Goal: Task Accomplishment & Management: Use online tool/utility

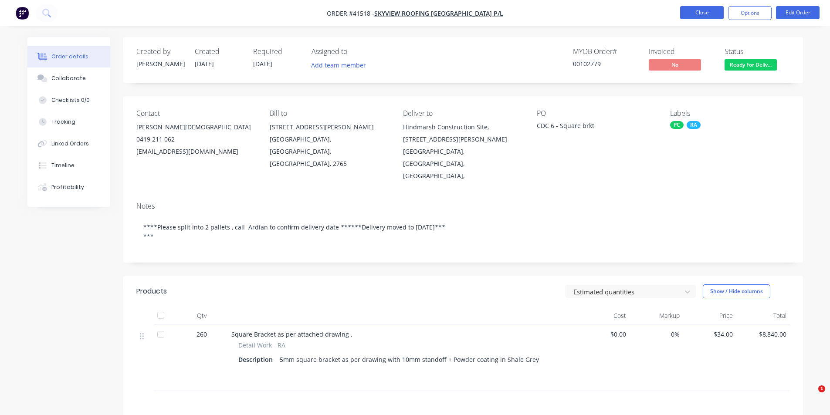
click at [721, 7] on button "Close" at bounding box center [702, 12] width 44 height 13
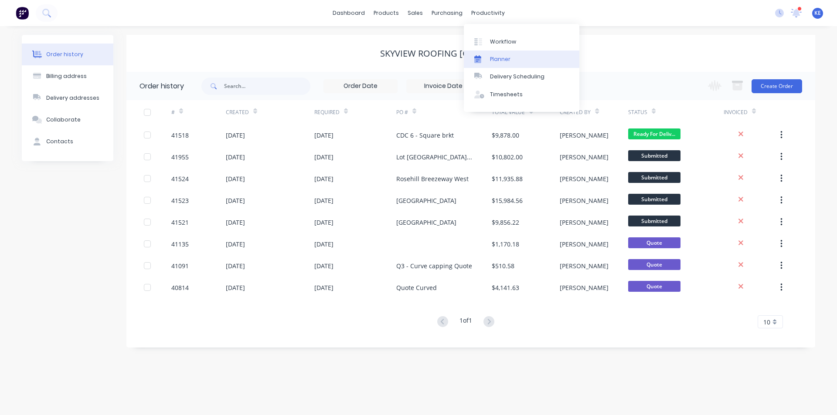
click at [488, 63] on link "Planner" at bounding box center [522, 59] width 116 height 17
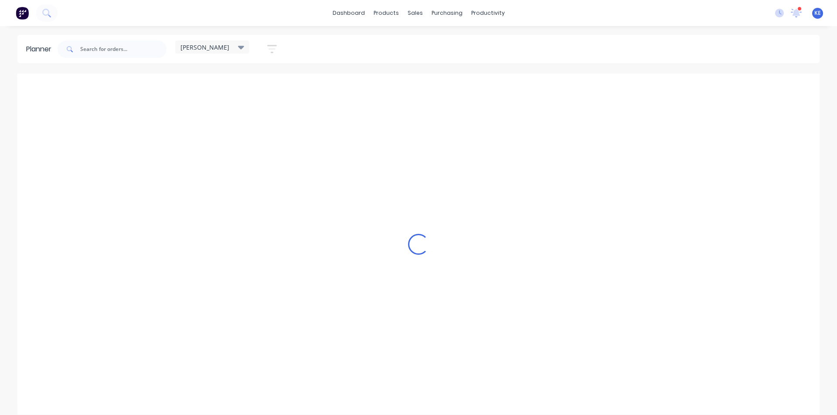
scroll to position [0, 0]
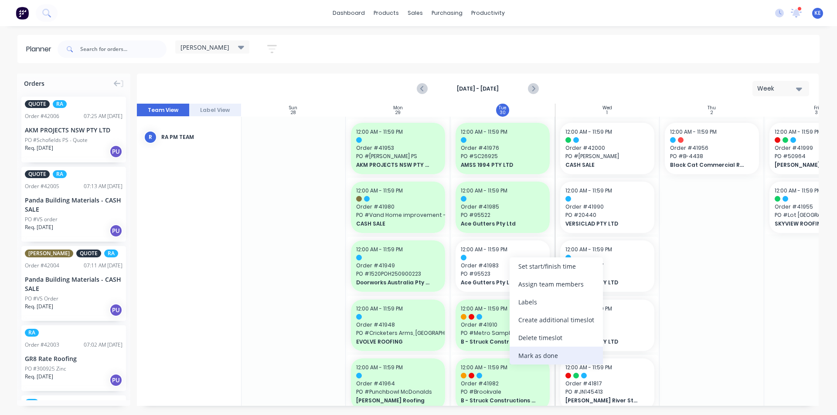
click at [558, 355] on div "Mark as done" at bounding box center [556, 356] width 93 height 18
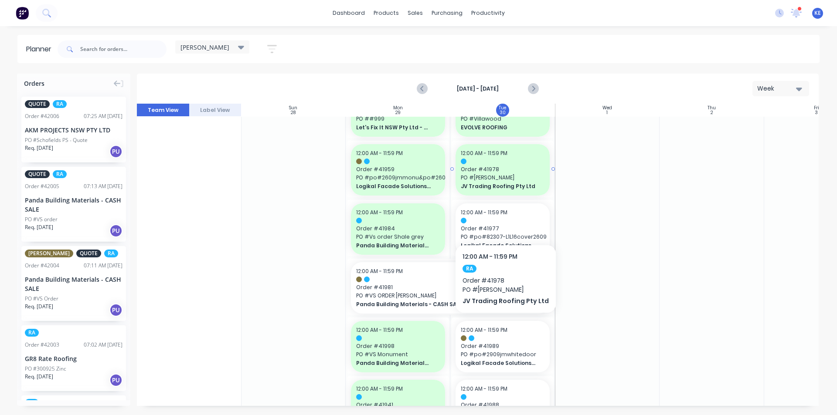
scroll to position [392, 0]
click at [701, 295] on div at bounding box center [711, 229] width 105 height 1008
click at [507, 229] on span "Order # 41977" at bounding box center [503, 228] width 84 height 8
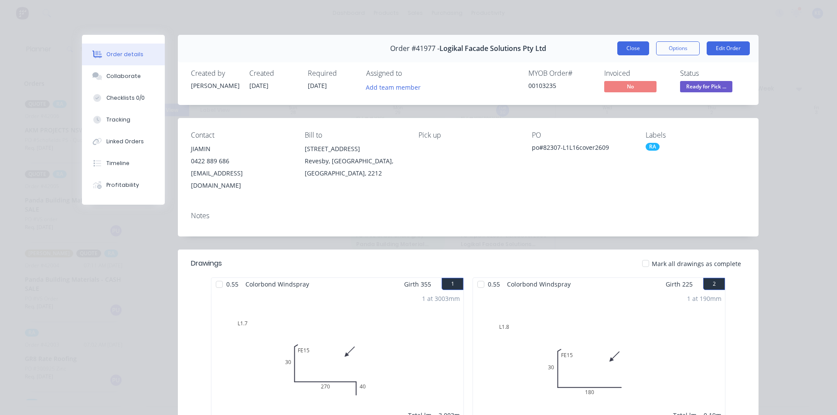
click at [621, 50] on button "Close" at bounding box center [633, 48] width 32 height 14
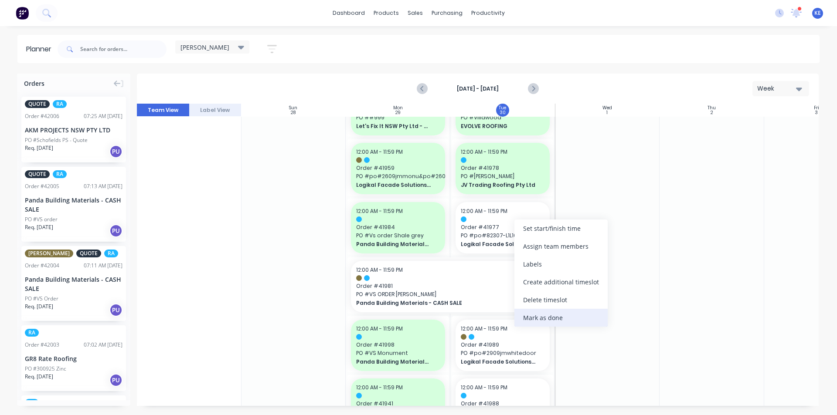
click at [563, 318] on div "Mark as done" at bounding box center [560, 318] width 93 height 18
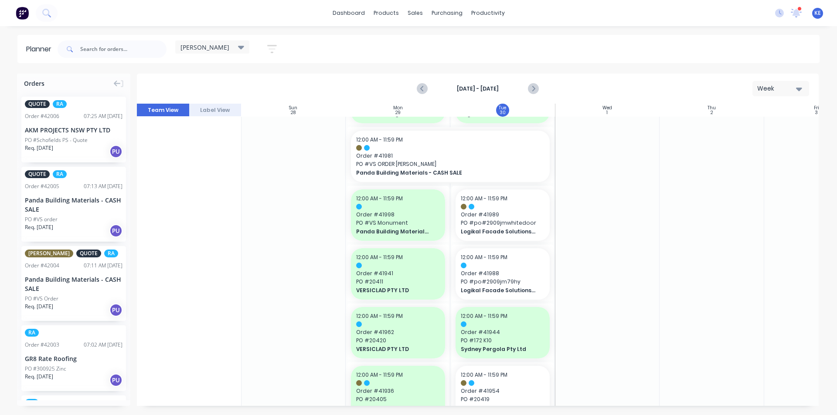
scroll to position [523, 0]
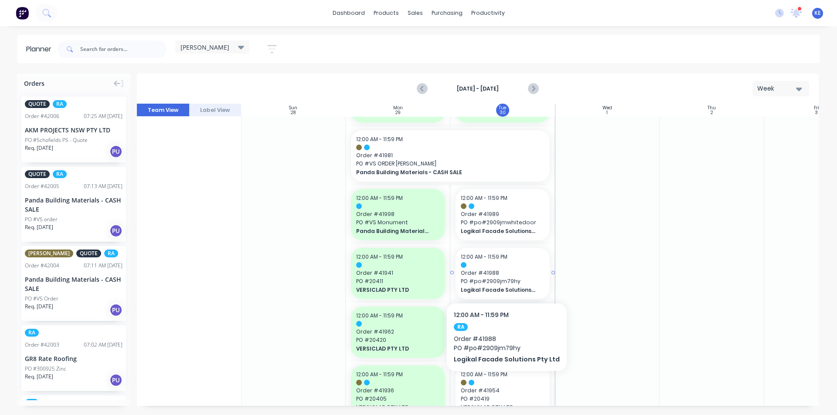
click at [512, 293] on span "Logikal Facade Solutions Pty Ltd" at bounding box center [498, 290] width 75 height 8
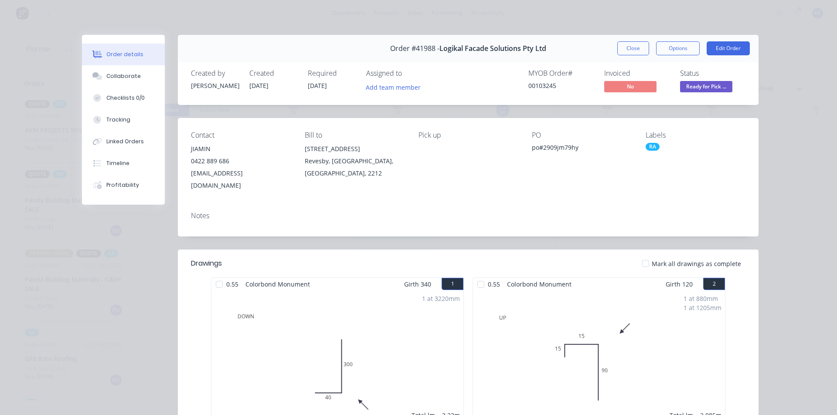
click at [627, 43] on button "Close" at bounding box center [633, 48] width 32 height 14
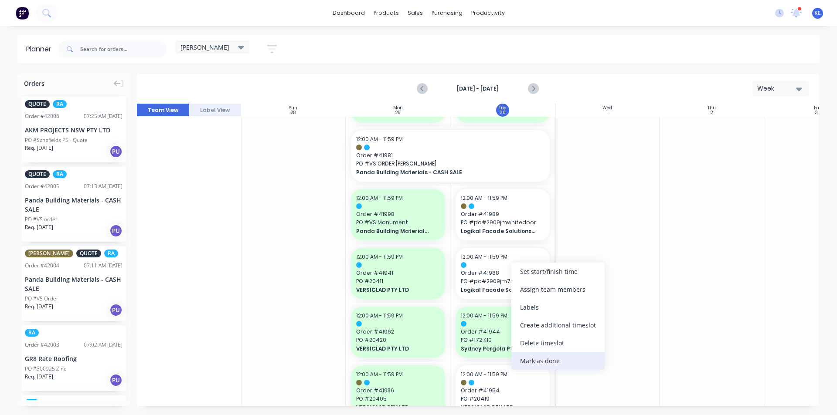
click at [541, 359] on div "Mark as done" at bounding box center [557, 361] width 93 height 18
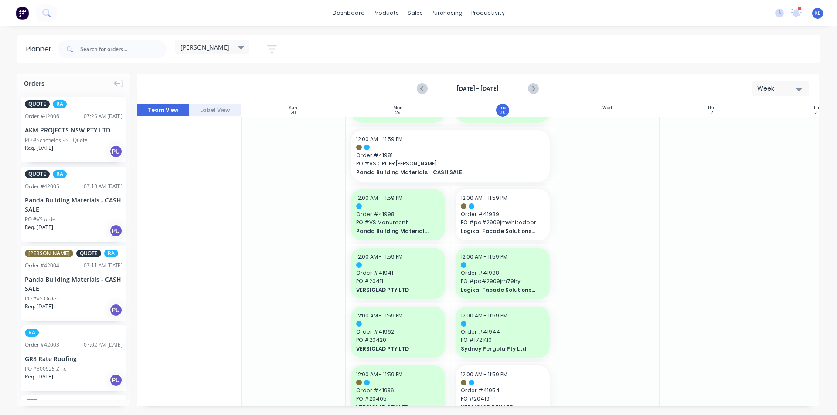
click at [582, 336] on div at bounding box center [607, 98] width 105 height 1008
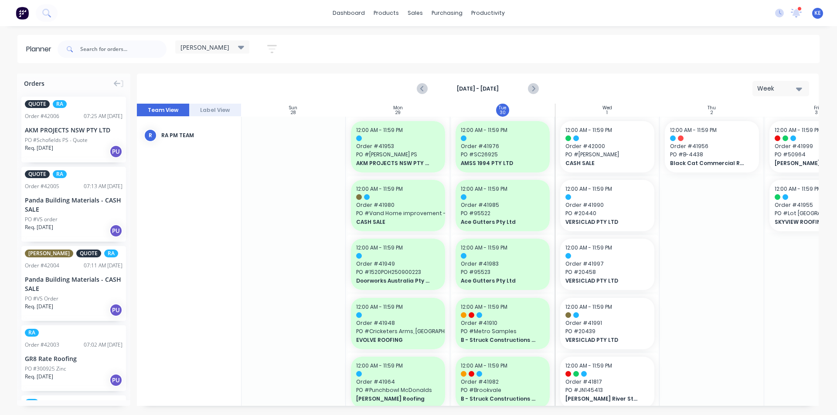
scroll to position [0, 0]
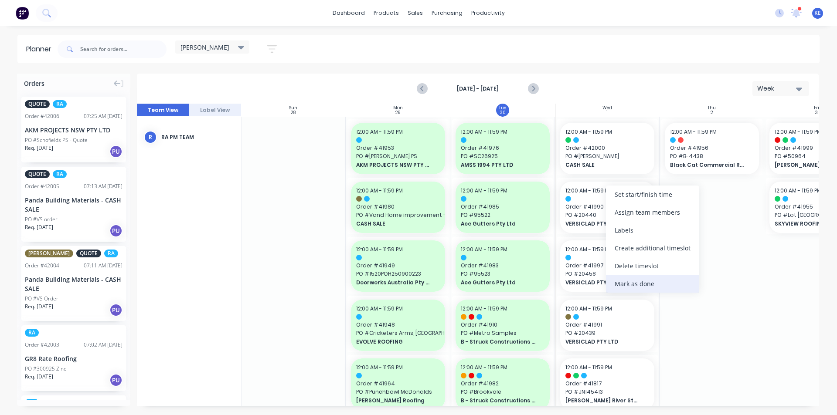
click at [620, 279] on div "Mark as done" at bounding box center [652, 284] width 93 height 18
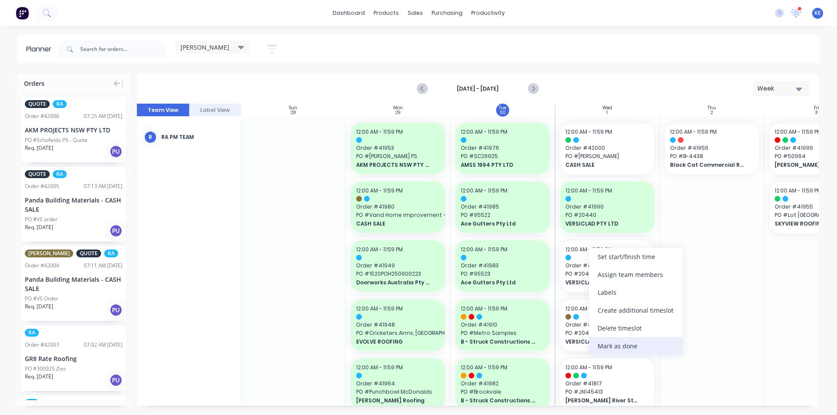
click at [654, 343] on div "Mark as done" at bounding box center [635, 346] width 93 height 18
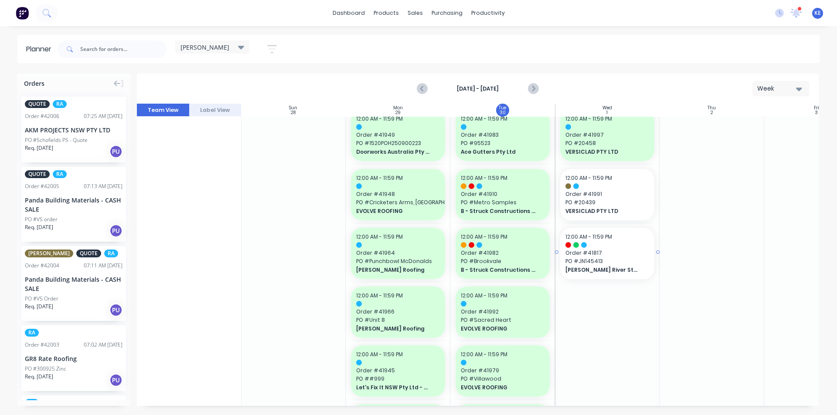
click at [626, 255] on span "Order # 41817" at bounding box center [607, 253] width 84 height 8
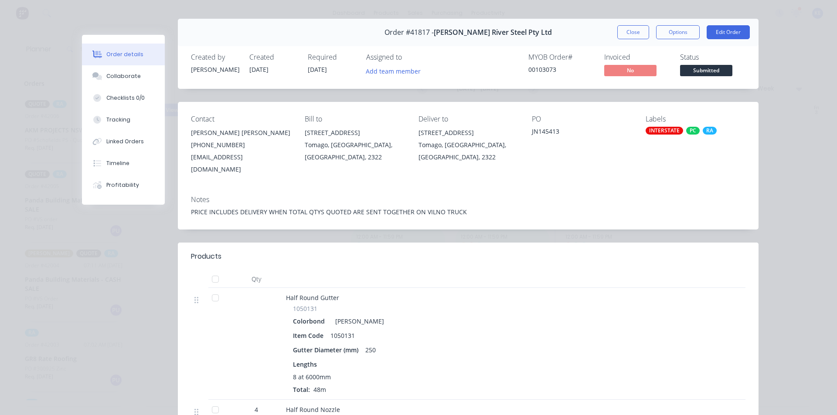
scroll to position [0, 0]
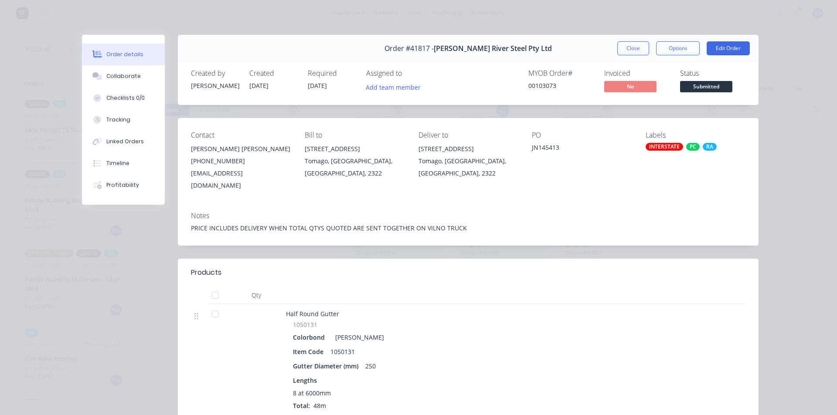
click at [619, 56] on div "Order #41817 - Williams River Steel Pty Ltd Close Options Edit Order" at bounding box center [468, 48] width 581 height 27
click at [622, 51] on button "Close" at bounding box center [633, 48] width 32 height 14
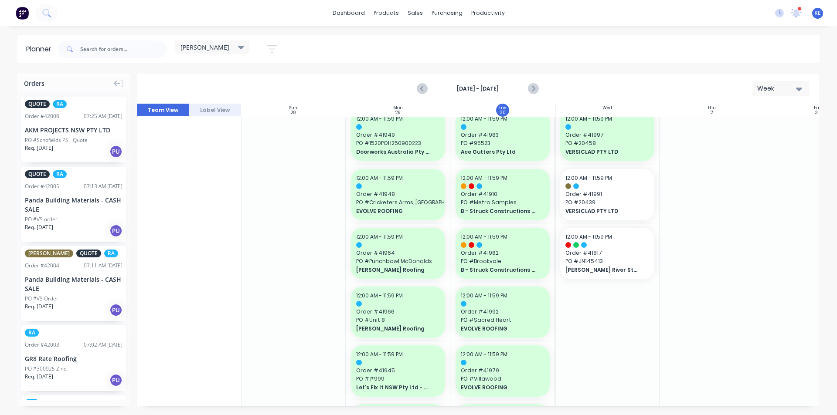
scroll to position [131, 0]
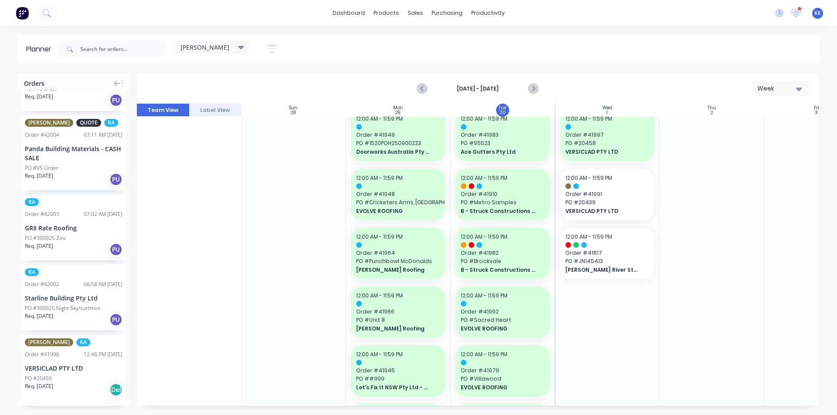
drag, startPoint x: 78, startPoint y: 289, endPoint x: 514, endPoint y: 243, distance: 438.7
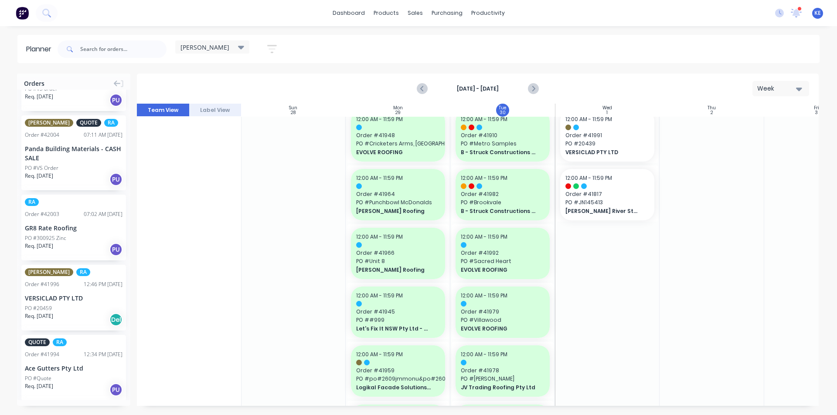
scroll to position [190, 0]
drag, startPoint x: 108, startPoint y: 227, endPoint x: 490, endPoint y: 206, distance: 382.8
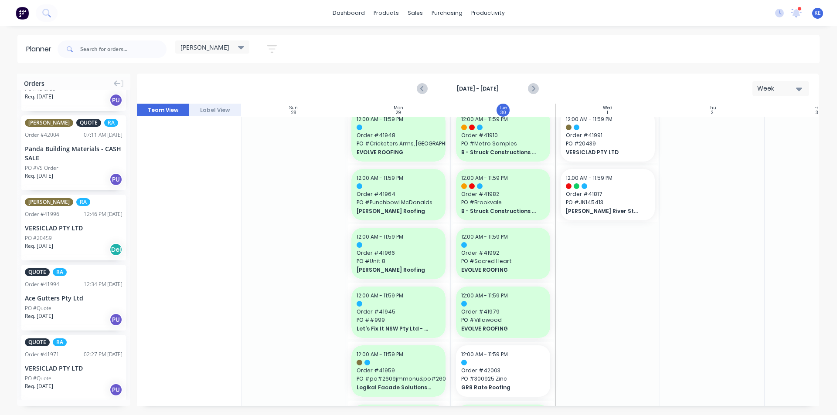
scroll to position [248, 0]
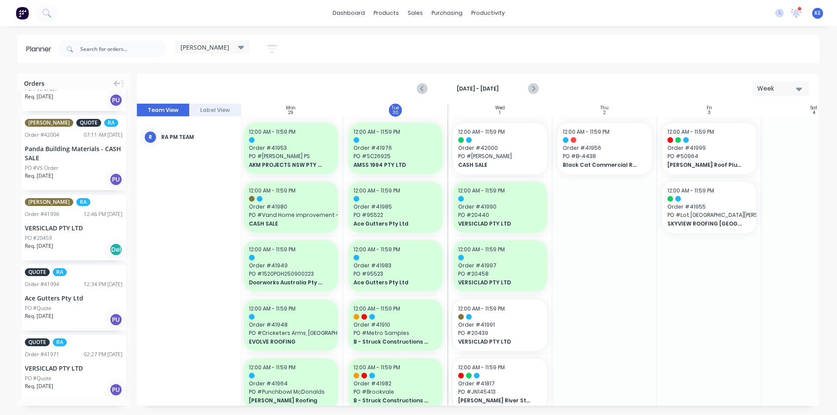
scroll to position [0, 82]
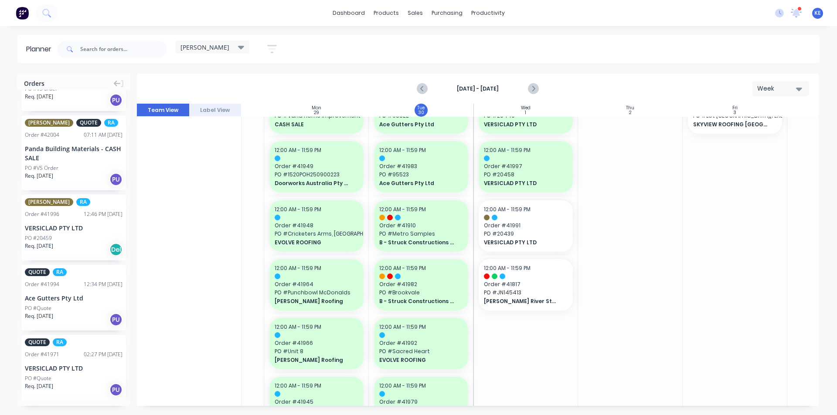
scroll to position [48, 82]
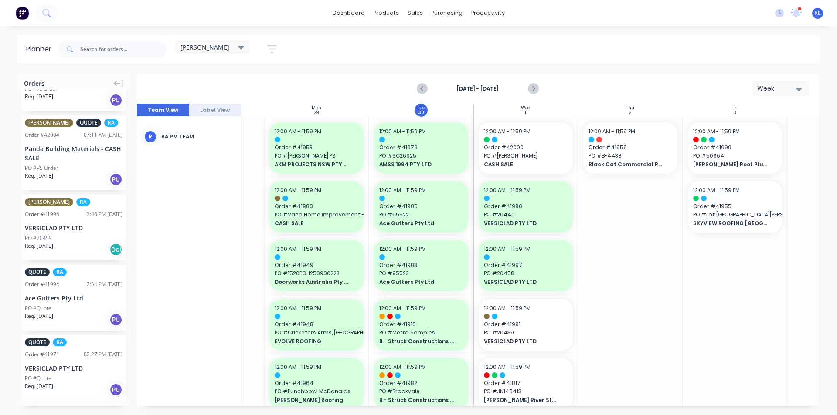
scroll to position [0, 82]
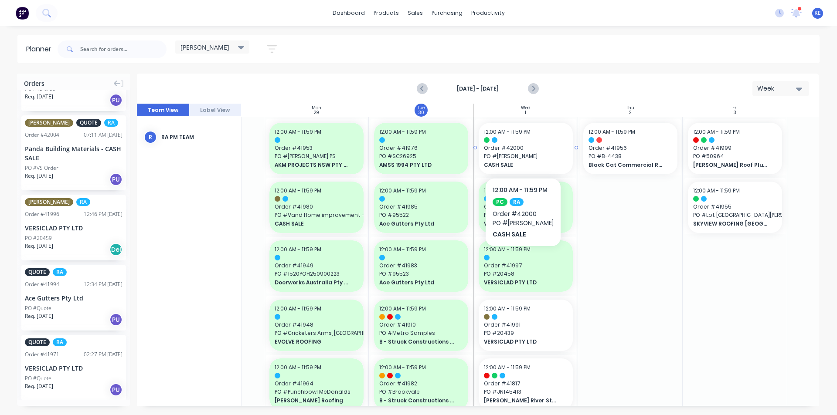
click at [531, 139] on div at bounding box center [526, 140] width 84 height 6
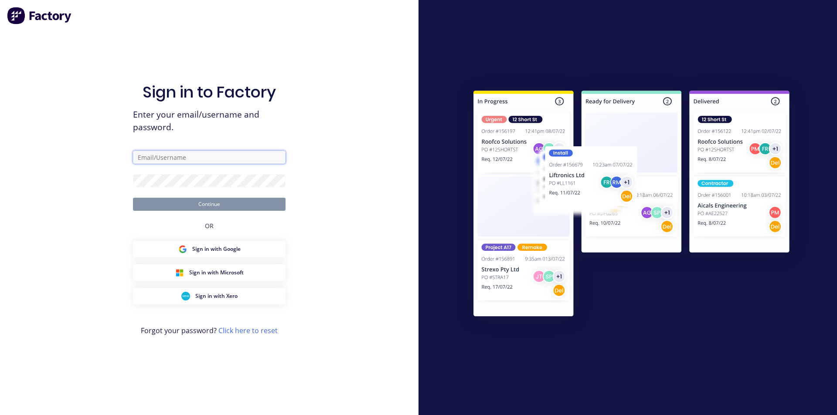
type input "kyle@vilno.com.au"
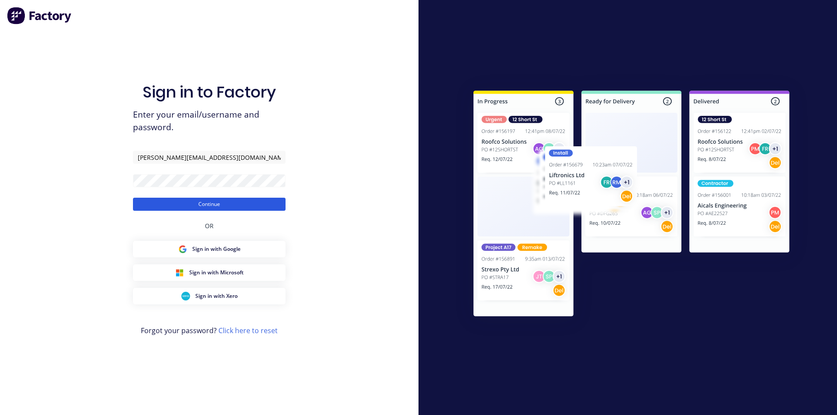
click at [201, 202] on button "Continue" at bounding box center [209, 204] width 153 height 13
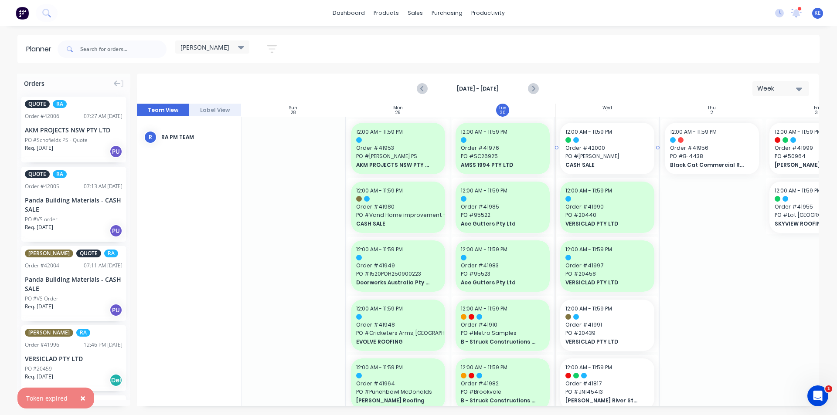
click at [610, 160] on span "PO # Michael Lutkajtis" at bounding box center [607, 157] width 84 height 8
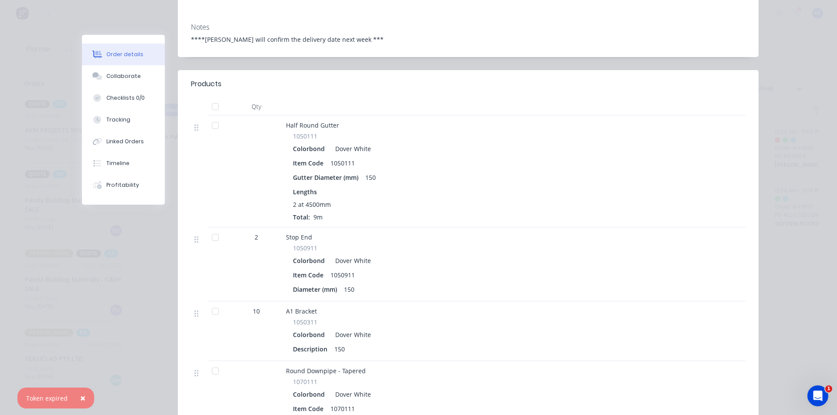
scroll to position [44, 0]
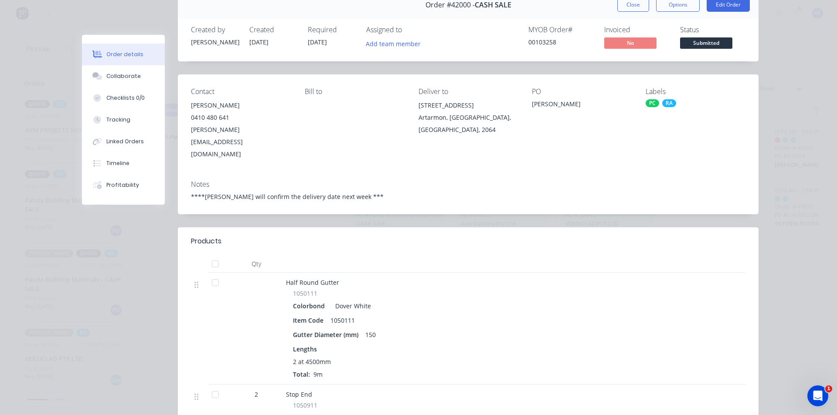
click at [623, 7] on button "Close" at bounding box center [633, 5] width 32 height 14
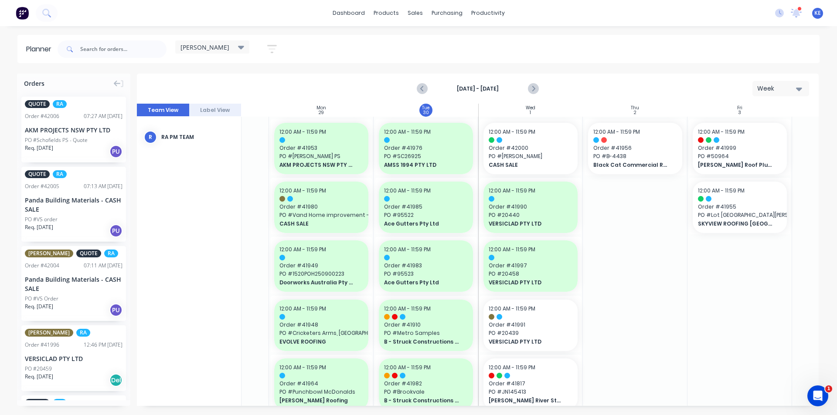
scroll to position [0, 79]
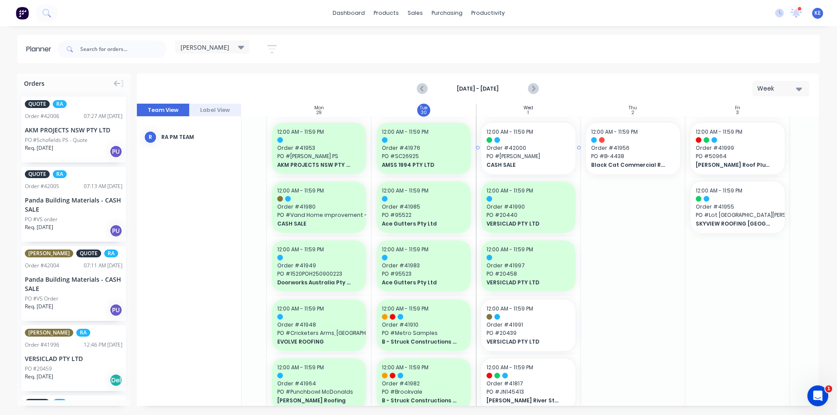
click at [537, 145] on span "Order # 42000" at bounding box center [528, 148] width 84 height 8
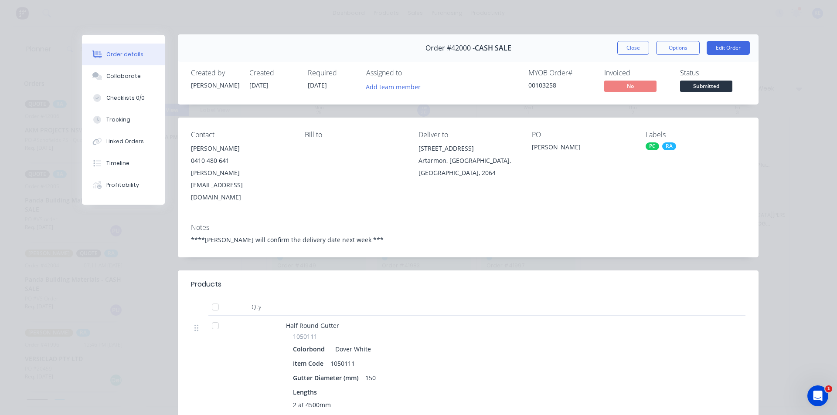
scroll to position [0, 0]
click at [606, 57] on div "Order #42000 - CASH SALE Close Options Edit Order" at bounding box center [468, 48] width 581 height 27
click at [617, 55] on button "Close" at bounding box center [633, 48] width 32 height 14
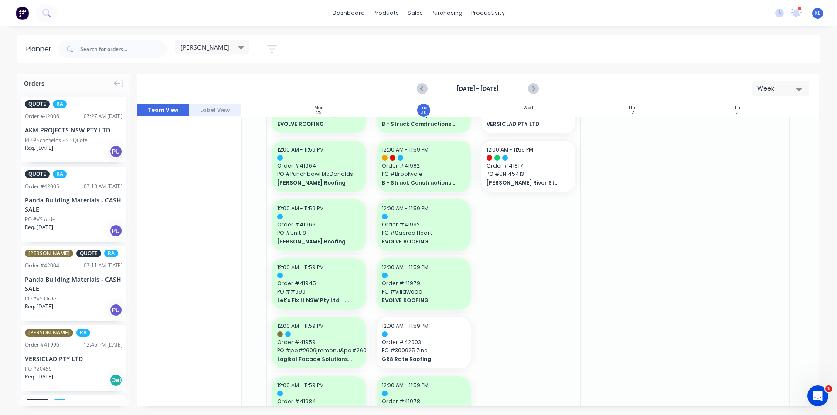
scroll to position [0, 79]
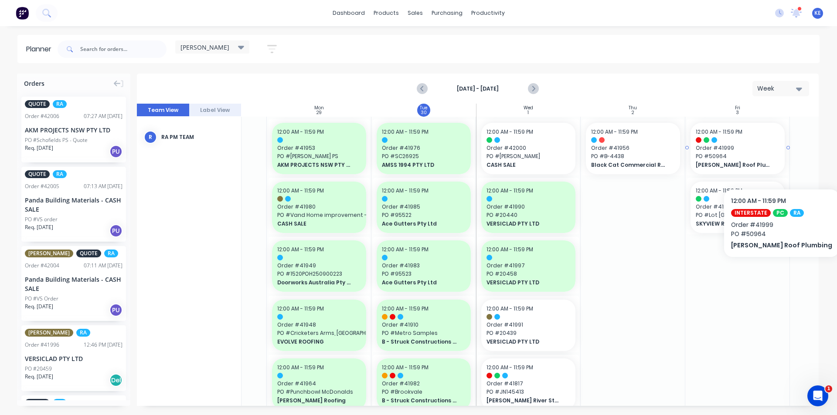
click at [768, 163] on span "Meredith Roof Plumbing" at bounding box center [733, 165] width 75 height 8
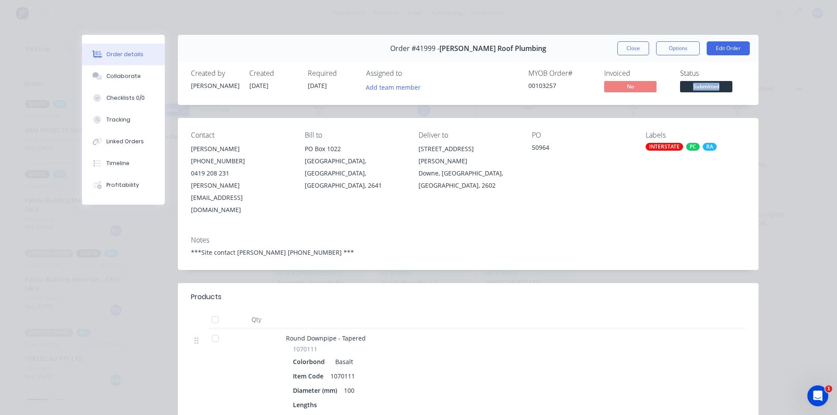
drag, startPoint x: 829, startPoint y: 77, endPoint x: 832, endPoint y: 91, distance: 14.1
click at [830, 91] on div "Order details Collaborate Checklists 0/0 Tracking Linked Orders Timeline Profit…" at bounding box center [418, 207] width 837 height 415
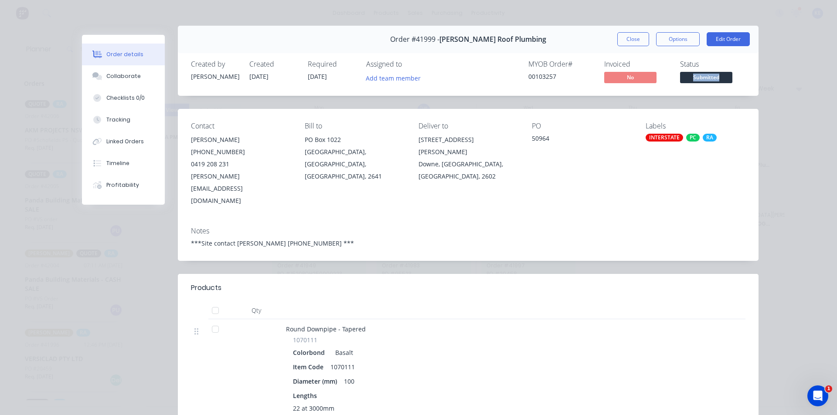
scroll to position [0, 0]
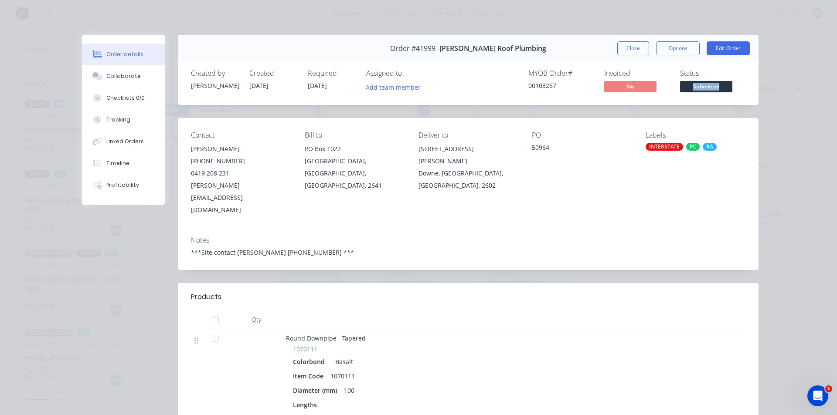
click at [500, 401] on div "Lengths 22 at 3000mm Total: 66m" at bounding box center [457, 418] width 328 height 34
click at [603, 345] on div "1070111" at bounding box center [457, 349] width 328 height 9
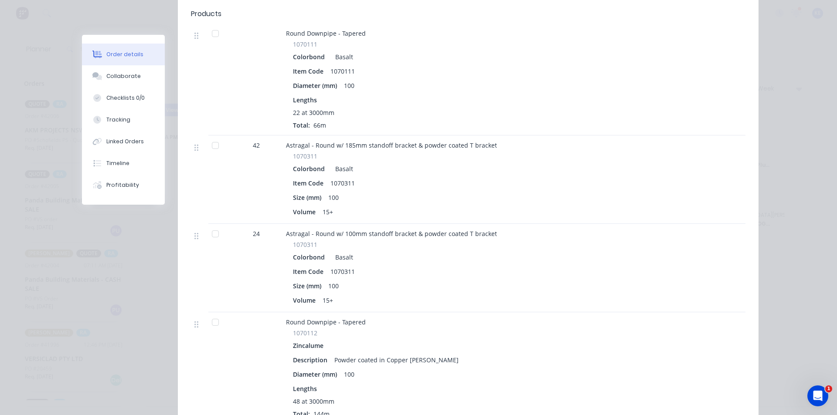
scroll to position [349, 0]
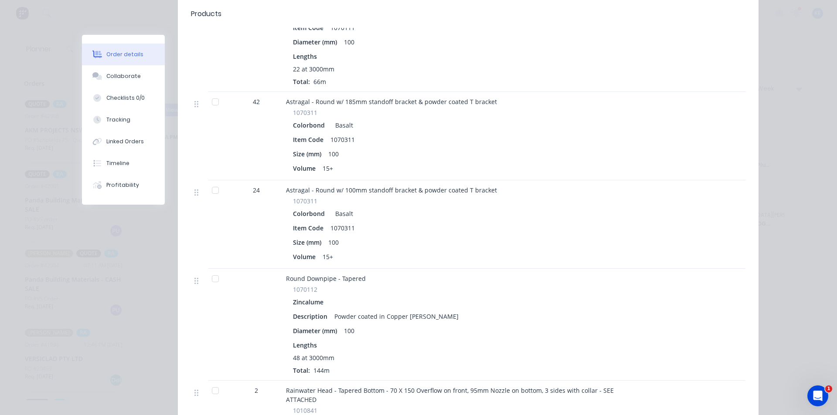
click at [591, 296] on div "Zincalume" at bounding box center [457, 302] width 328 height 13
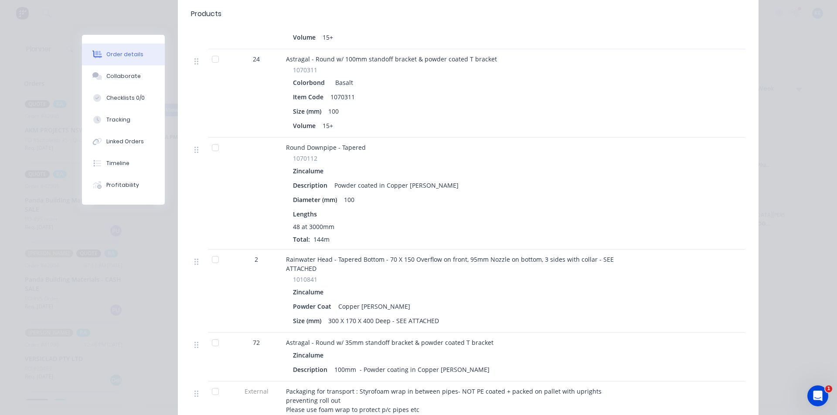
scroll to position [479, 0]
drag, startPoint x: 508, startPoint y: 283, endPoint x: 497, endPoint y: 287, distance: 11.6
click at [508, 301] on div "Powder Coat Copper Penny" at bounding box center [457, 307] width 328 height 13
click at [119, 85] on button "Collaborate" at bounding box center [123, 76] width 83 height 22
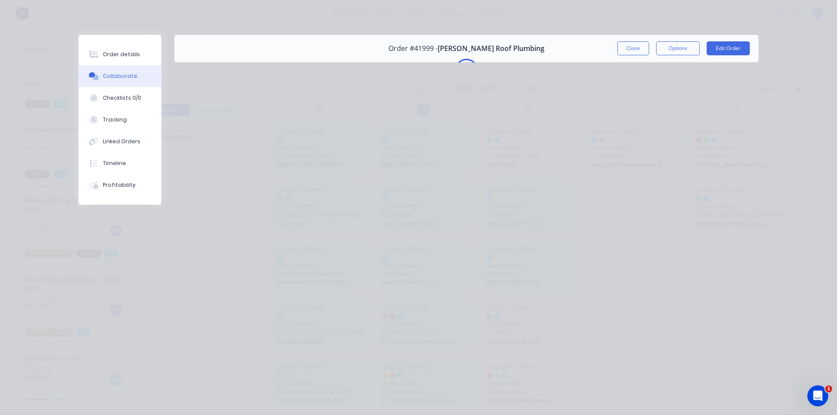
scroll to position [0, 0]
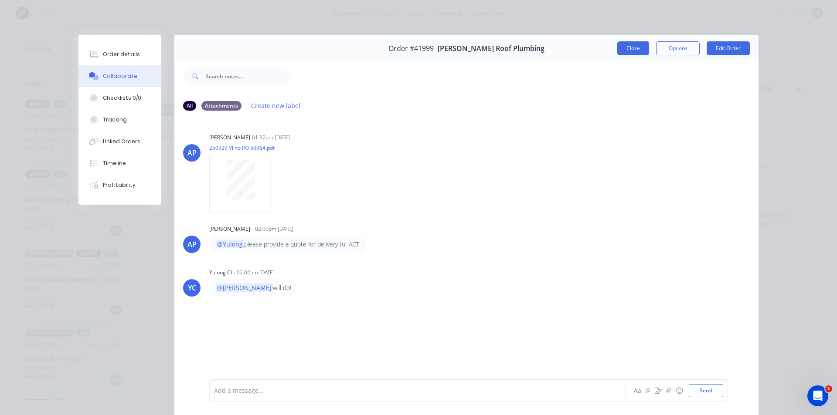
click at [629, 48] on button "Close" at bounding box center [633, 48] width 32 height 14
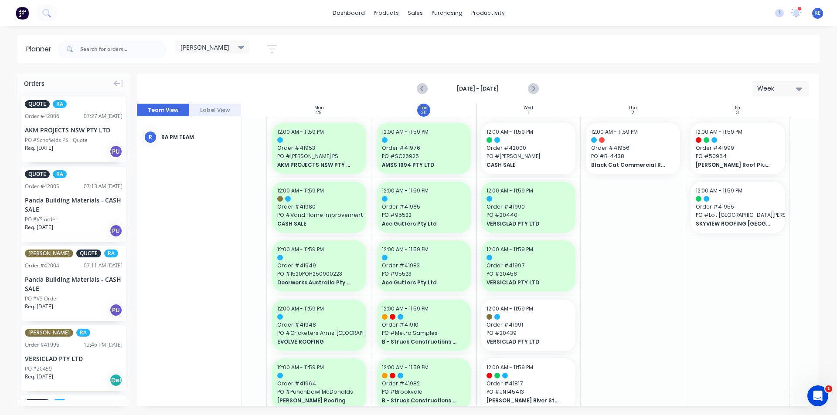
drag, startPoint x: 674, startPoint y: 262, endPoint x: 676, endPoint y: 253, distance: 9.3
drag, startPoint x: 715, startPoint y: 161, endPoint x: 712, endPoint y: 167, distance: 6.3
click at [712, 167] on span "Meredith Roof Plumbing" at bounding box center [733, 165] width 75 height 8
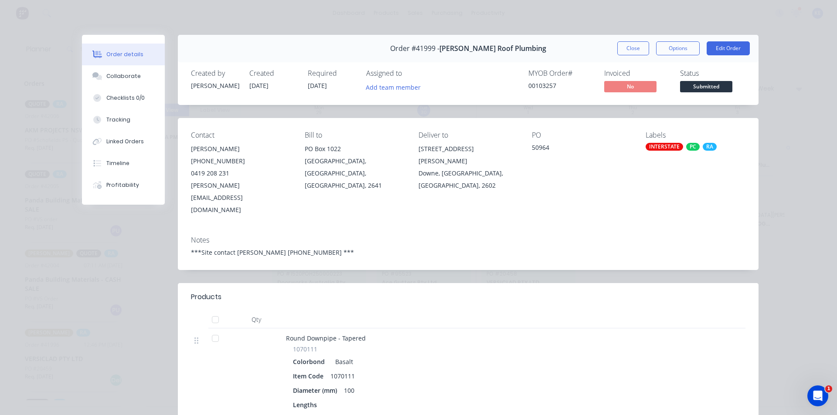
click at [581, 239] on div "Notes ***Site contact Brad 0409 526 625 ***" at bounding box center [468, 249] width 581 height 41
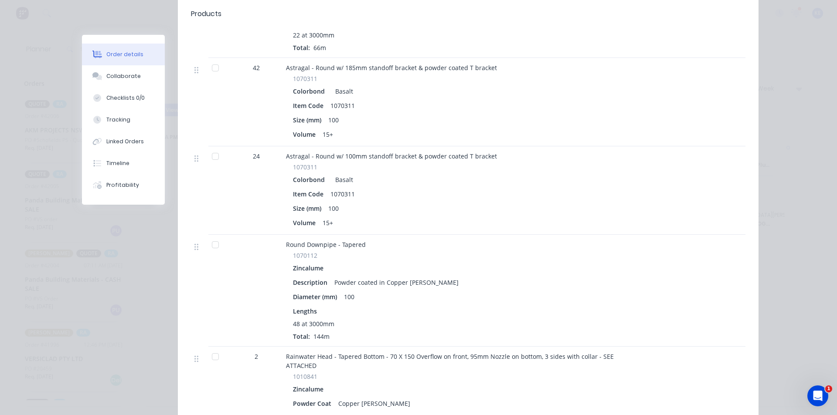
scroll to position [392, 0]
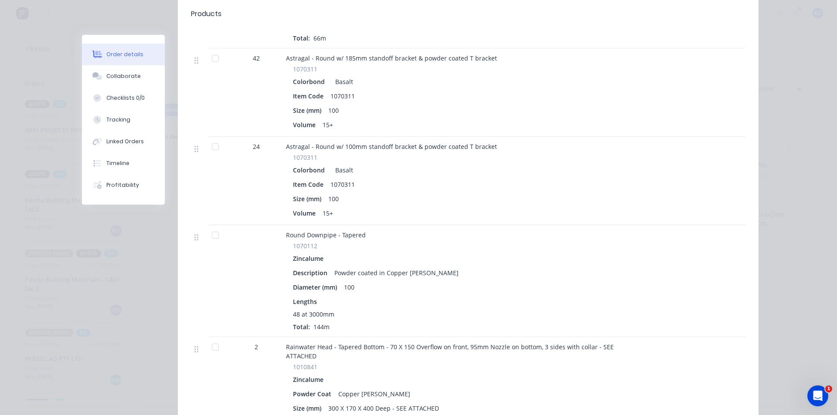
click at [634, 258] on div at bounding box center [645, 281] width 29 height 112
click at [764, 337] on div "Order details Collaborate Checklists 0/0 Tracking Linked Orders Timeline Profit…" at bounding box center [418, 207] width 837 height 415
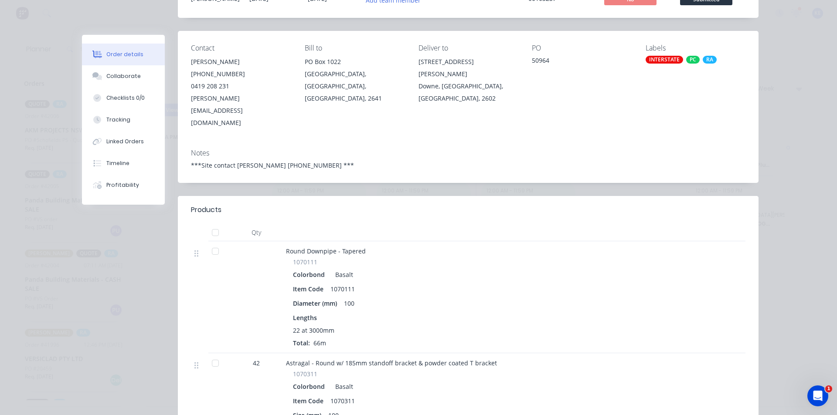
scroll to position [0, 0]
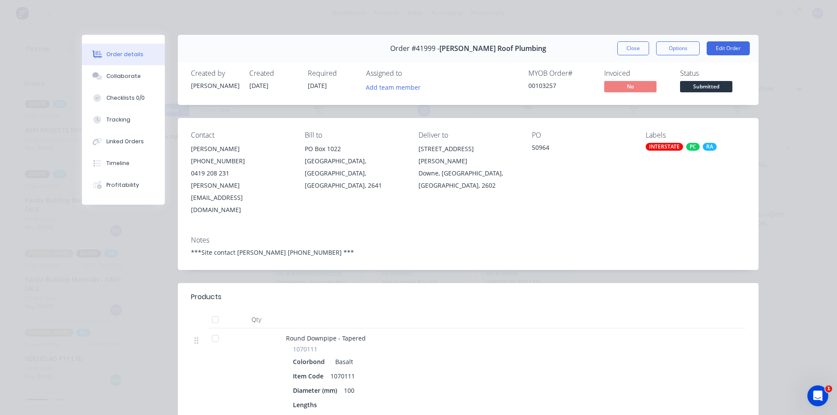
click at [633, 41] on div "Order #41999 - Meredith Roof Plumbing Close Options Edit Order" at bounding box center [468, 48] width 581 height 27
click at [633, 44] on button "Close" at bounding box center [633, 48] width 32 height 14
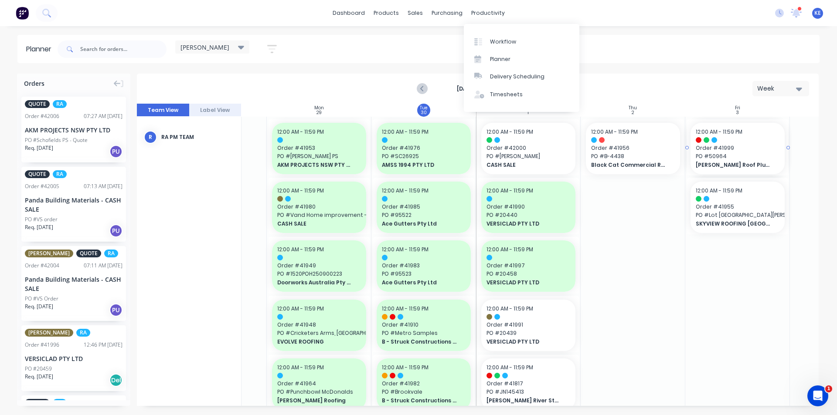
click at [625, 44] on div "kyle Save new view None edit kyle (Default) edit Iraking edit Michael's View ed…" at bounding box center [438, 49] width 764 height 26
drag, startPoint x: 685, startPoint y: 269, endPoint x: 680, endPoint y: 284, distance: 16.5
click at [680, 284] on div at bounding box center [478, 255] width 682 height 303
click at [732, 145] on div at bounding box center [478, 255] width 682 height 303
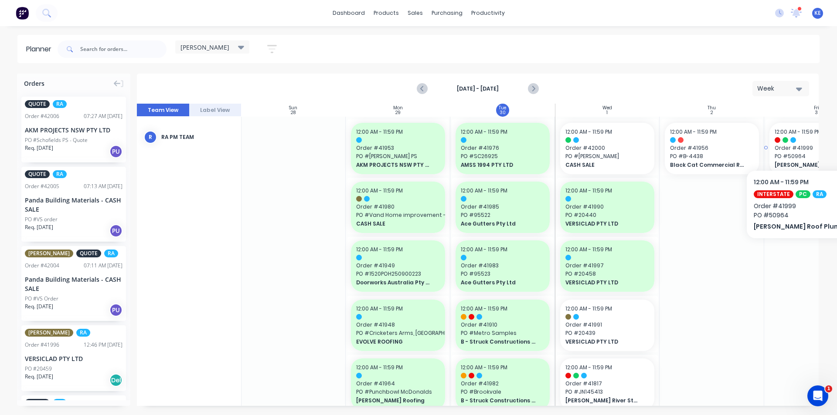
click at [791, 144] on div "12:00 AM - 11:59 PM Order # 41999 PO # 50964 Meredith Roof Plumbing" at bounding box center [816, 148] width 94 height 51
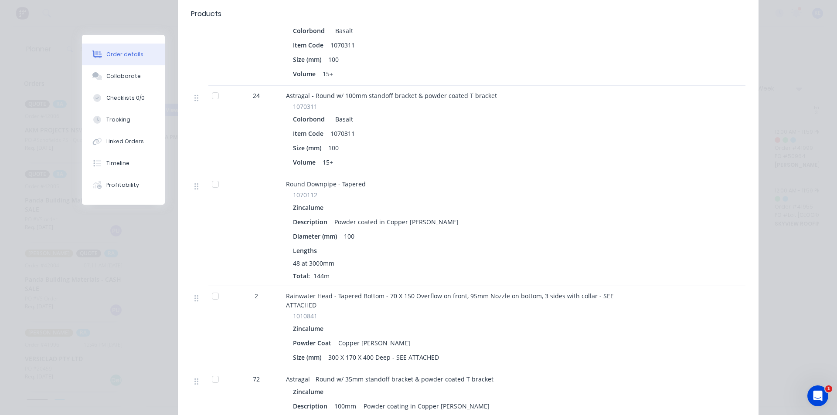
scroll to position [479, 0]
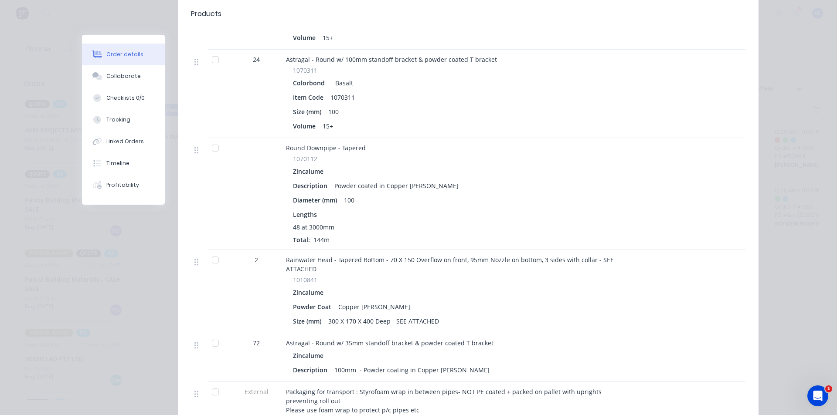
drag, startPoint x: 607, startPoint y: 275, endPoint x: 585, endPoint y: 286, distance: 24.4
click at [602, 277] on div "1010841 Zincalume Powder Coat Copper Penny Size (mm) 300 X 170 X 400 Deep - SEE…" at bounding box center [457, 301] width 342 height 52
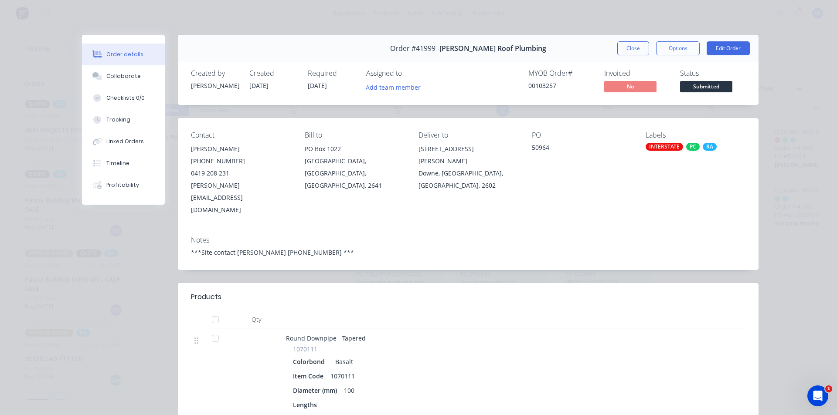
scroll to position [44, 0]
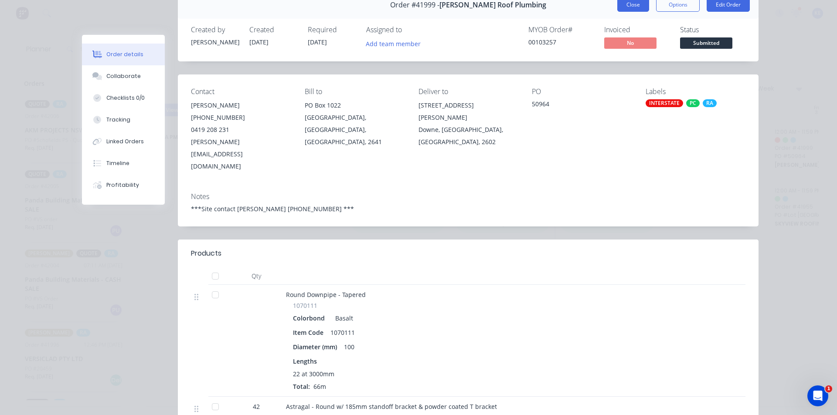
click at [624, 3] on button "Close" at bounding box center [633, 5] width 32 height 14
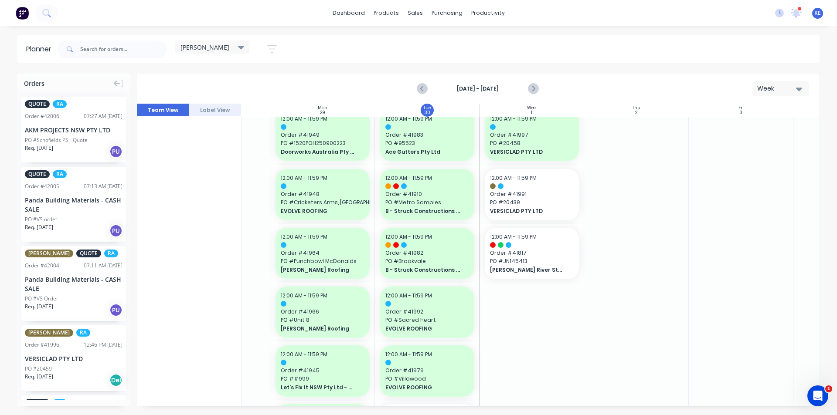
scroll to position [0, 76]
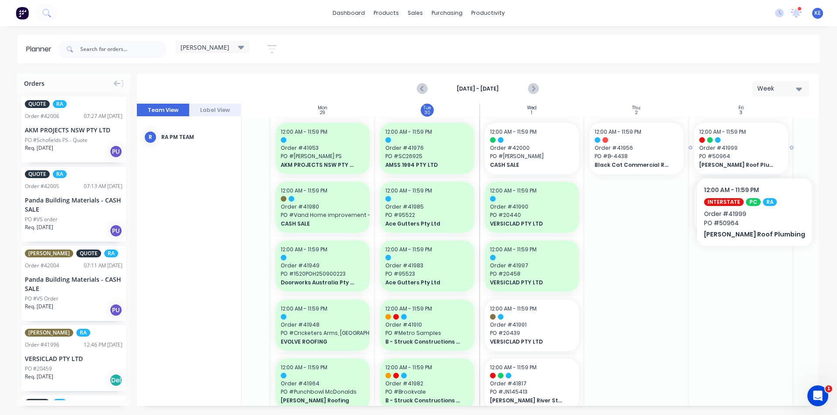
click at [747, 166] on span "Meredith Roof Plumbing" at bounding box center [736, 165] width 75 height 8
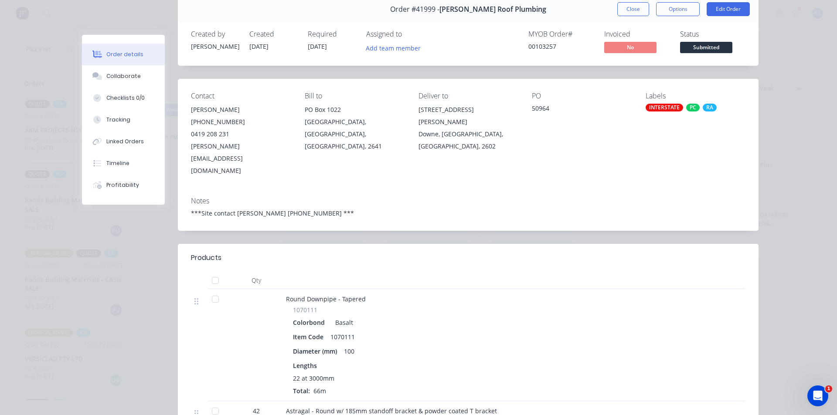
scroll to position [0, 0]
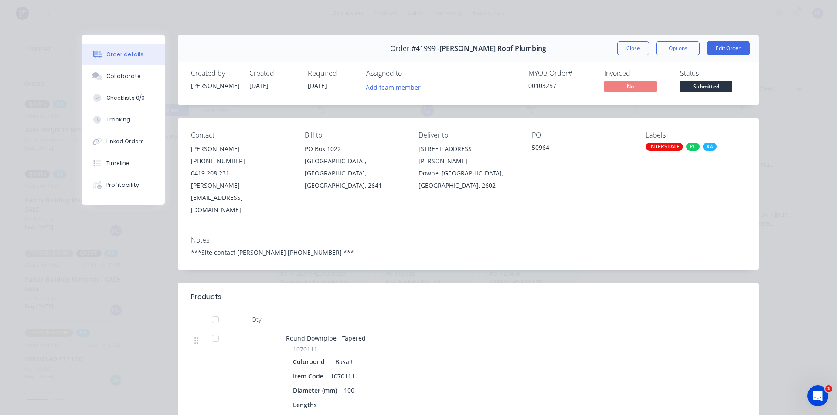
drag, startPoint x: 631, startPoint y: 41, endPoint x: 629, endPoint y: 46, distance: 4.9
click at [629, 46] on button "Close" at bounding box center [633, 48] width 32 height 14
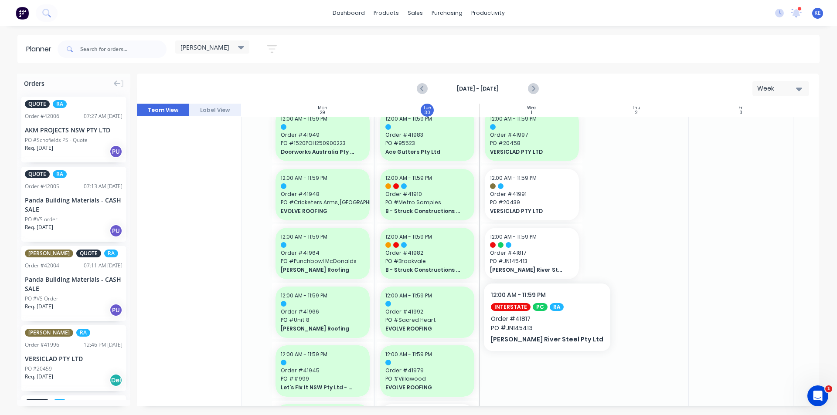
scroll to position [0, 76]
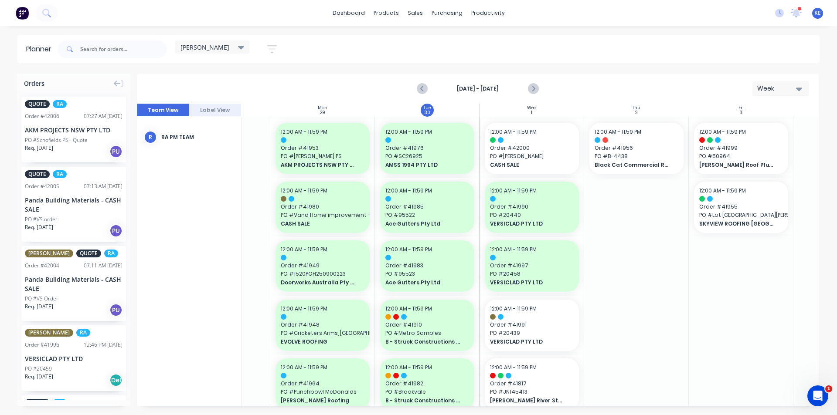
click at [283, 53] on button "button" at bounding box center [272, 49] width 28 height 17
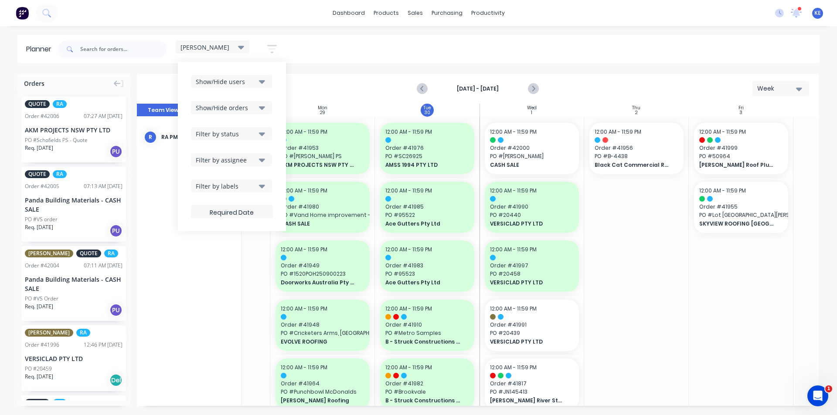
click at [275, 70] on div "Show/Hide users Show/Hide orders Filter by status Filter by assignee Filter by …" at bounding box center [232, 147] width 108 height 170
click at [272, 77] on button "Show/Hide users" at bounding box center [231, 81] width 81 height 13
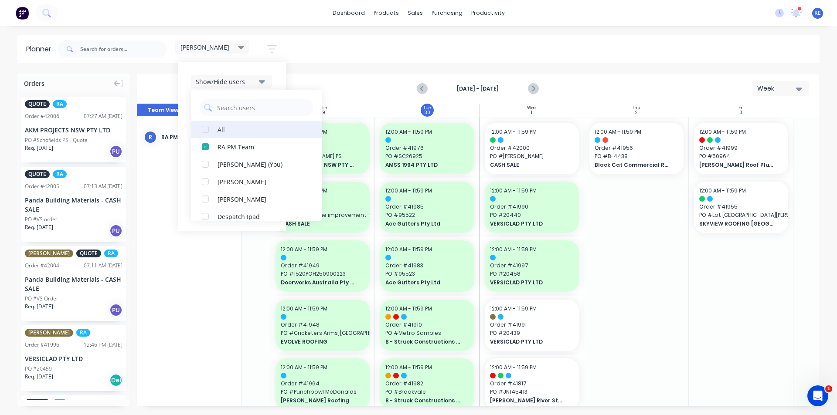
click at [245, 130] on div "All" at bounding box center [261, 129] width 87 height 9
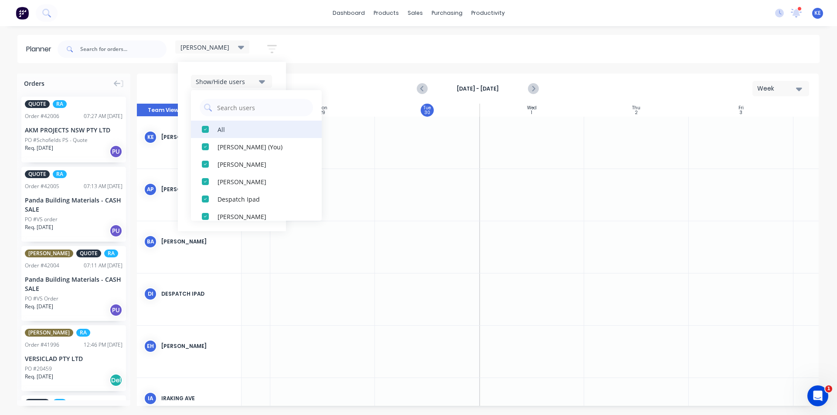
click at [245, 130] on div "All" at bounding box center [261, 129] width 87 height 9
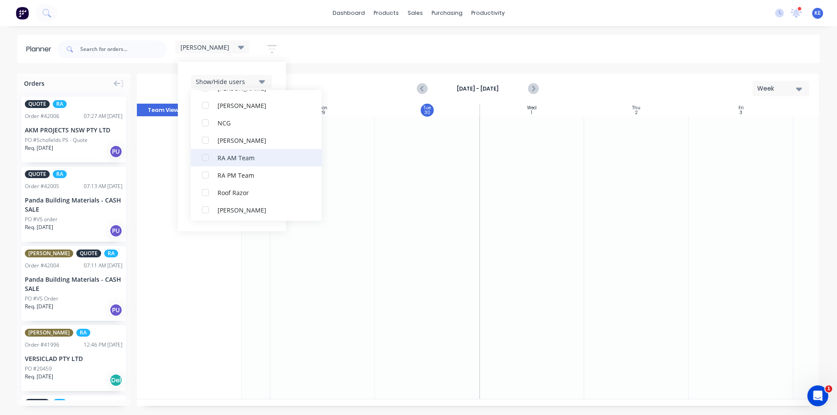
scroll to position [218, 0]
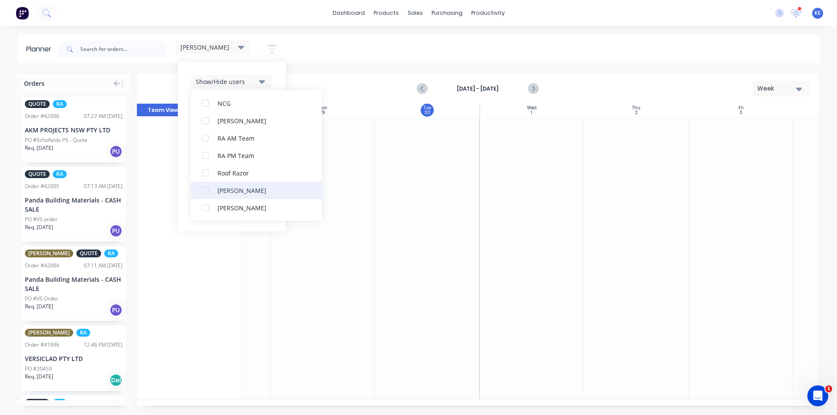
click at [250, 194] on div "Rupesh Karki" at bounding box center [261, 190] width 87 height 9
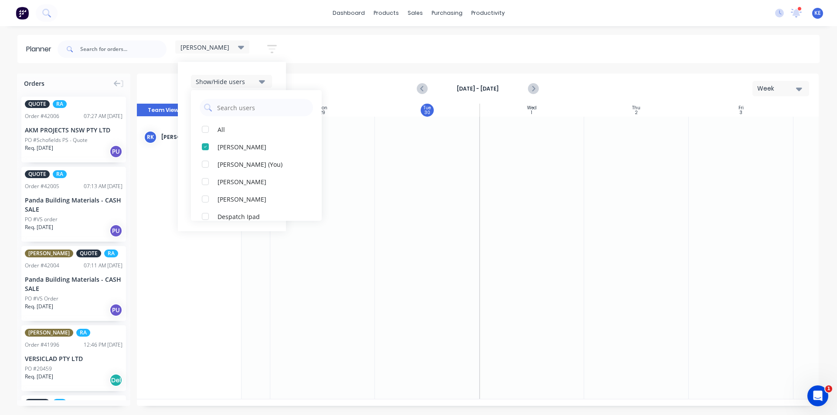
click at [282, 61] on div "kyle Save new view None edit kyle (Default) edit Iraking edit Michael's View ed…" at bounding box center [171, 49] width 230 height 26
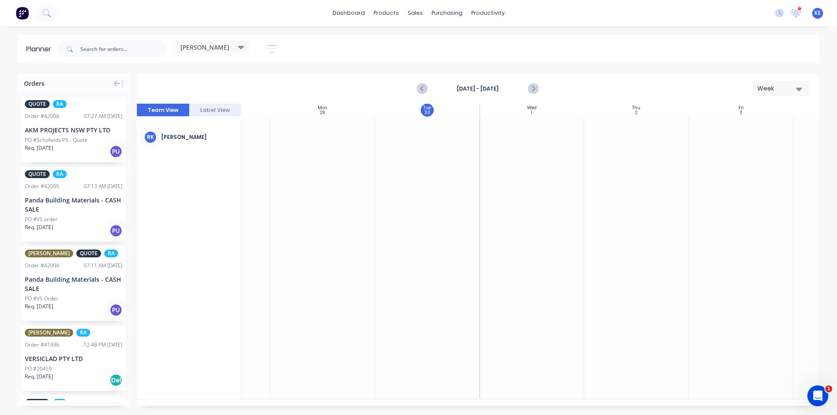
click at [273, 53] on icon "button" at bounding box center [272, 49] width 10 height 11
click at [252, 114] on div "Show/Hide users Show/Hide orders Filter by status Filter by assignee Filter by …" at bounding box center [232, 146] width 82 height 143
click at [256, 108] on div "Show/Hide orders" at bounding box center [226, 107] width 61 height 9
click at [283, 86] on div "Show/Hide users Show/Hide orders All Scheduled Unscheduled Filter by status Fil…" at bounding box center [232, 147] width 108 height 170
click at [258, 136] on button "Filter by status" at bounding box center [231, 133] width 81 height 13
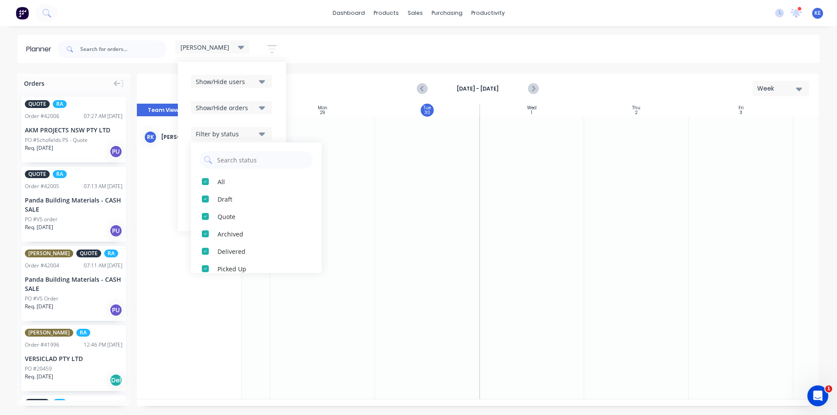
click at [275, 120] on div "Show/Hide users Show/Hide orders Filter by status All Draft Quote Archived Deli…" at bounding box center [232, 147] width 108 height 170
click at [241, 187] on div "Filter by labels" at bounding box center [226, 186] width 61 height 9
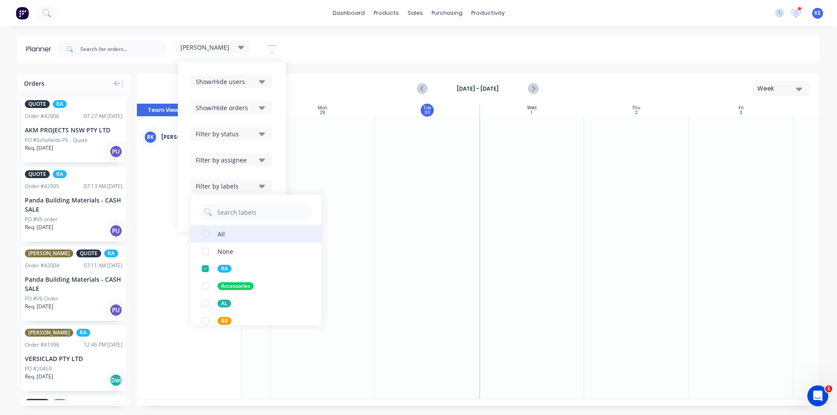
click at [215, 236] on button "All" at bounding box center [256, 233] width 131 height 17
click at [214, 282] on div "button" at bounding box center [205, 286] width 17 height 17
click at [682, 68] on div "Planner kyle Save new view None edit kyle (Default) edit Iraking edit Michael's…" at bounding box center [418, 225] width 837 height 380
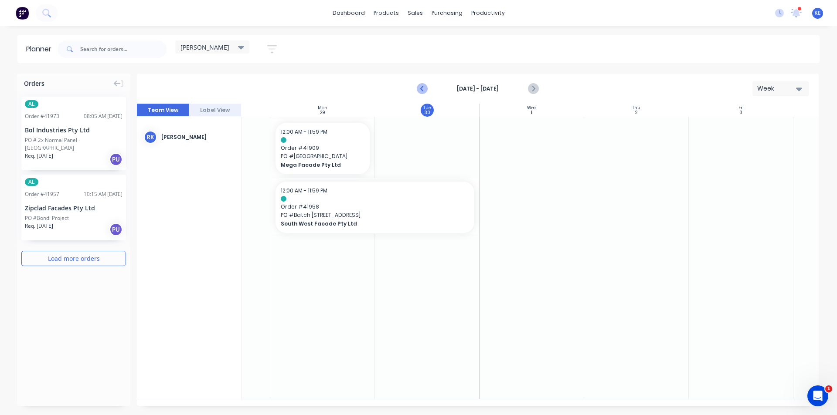
click at [430, 87] on button "Previous page" at bounding box center [422, 88] width 17 height 17
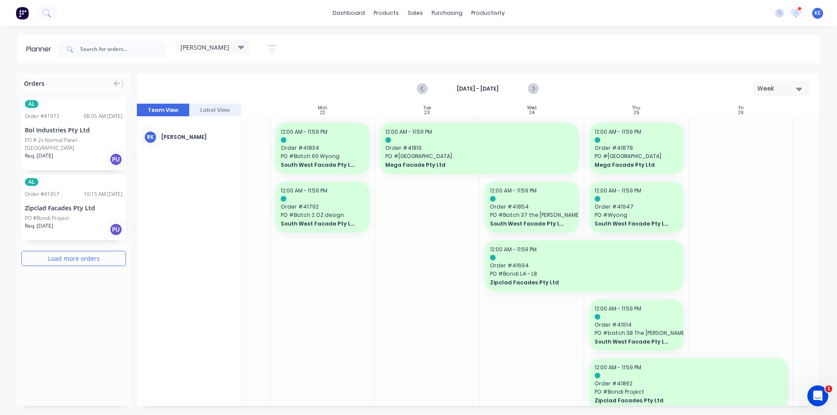
click at [542, 88] on div "Sep 21st - Sep 27th Week" at bounding box center [478, 89] width 680 height 28
click at [534, 88] on icon "Next page" at bounding box center [533, 88] width 4 height 7
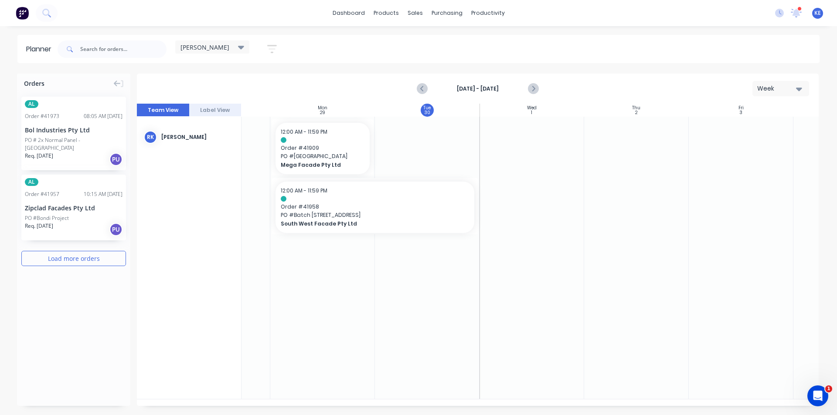
click at [406, 263] on div at bounding box center [427, 258] width 105 height 282
click at [365, 235] on div "Mark as done" at bounding box center [374, 228] width 93 height 18
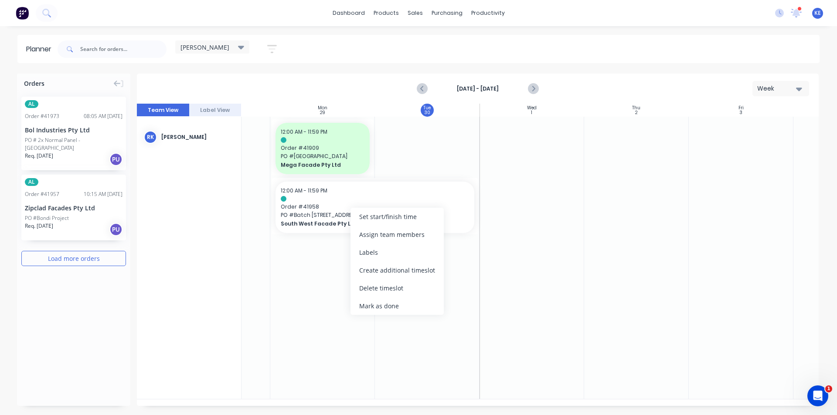
click at [680, 286] on div at bounding box center [636, 258] width 105 height 282
click at [280, 46] on button "button" at bounding box center [272, 49] width 28 height 17
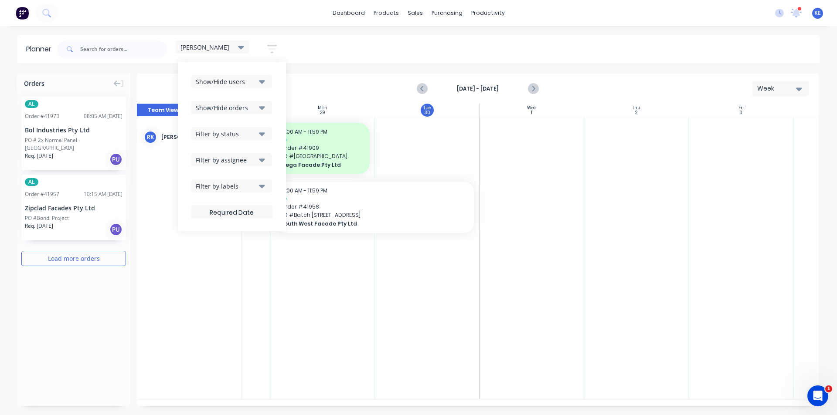
click at [273, 82] on div "Show/Hide users" at bounding box center [232, 81] width 82 height 13
click at [262, 82] on icon "button" at bounding box center [262, 81] width 6 height 3
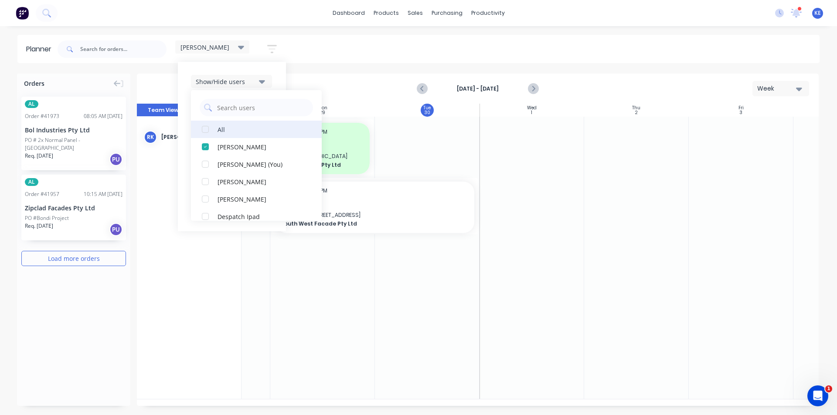
click at [253, 125] on div "All" at bounding box center [261, 129] width 87 height 9
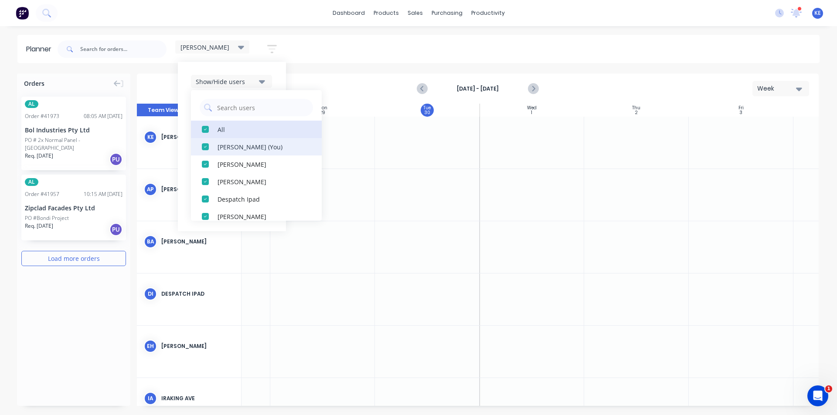
drag, startPoint x: 253, startPoint y: 125, endPoint x: 251, endPoint y: 141, distance: 16.3
click at [253, 126] on div "All" at bounding box center [261, 129] width 87 height 9
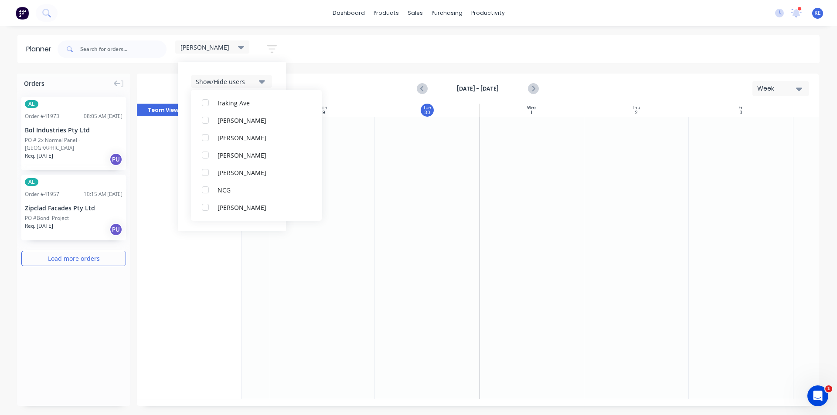
scroll to position [131, 0]
click at [236, 193] on div "NCG" at bounding box center [261, 190] width 87 height 9
click at [285, 78] on div "Show/Hide users All NCG Kyle Edmonds (You) Angela Perez Byron Aird Despatch Ipa…" at bounding box center [232, 147] width 108 height 170
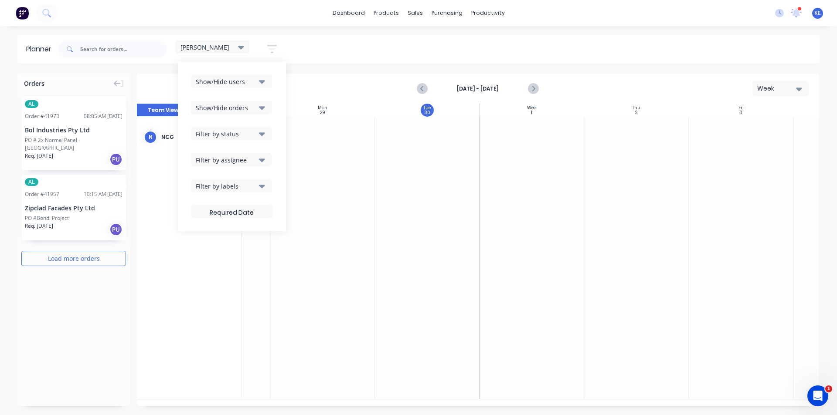
click at [261, 182] on icon "button" at bounding box center [262, 186] width 6 height 10
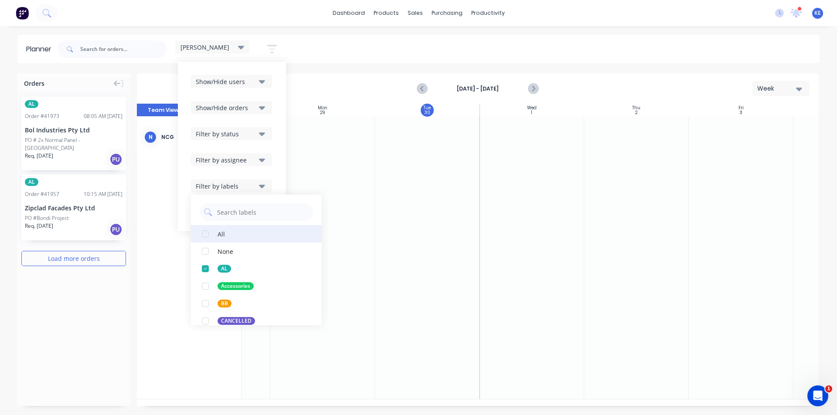
click at [220, 235] on div "All" at bounding box center [221, 233] width 7 height 9
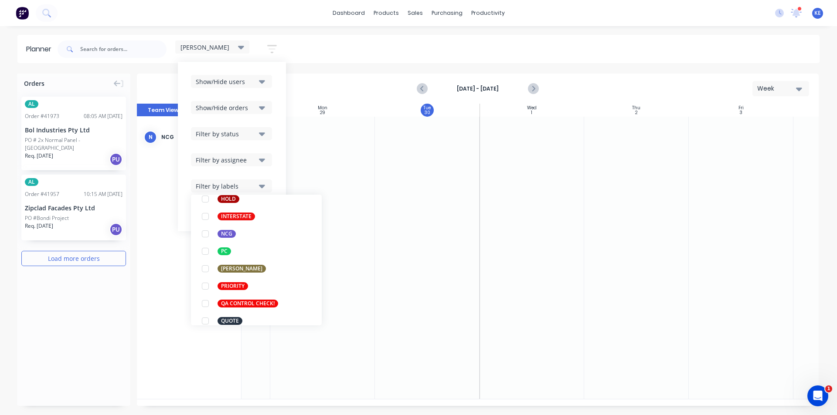
scroll to position [131, 0]
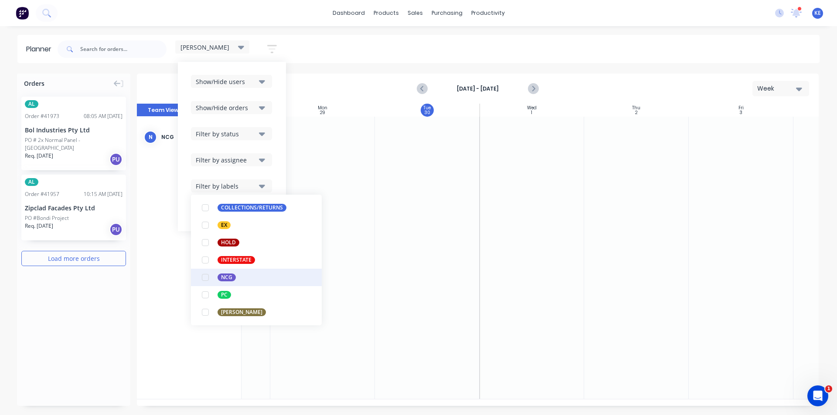
click at [230, 279] on div "NCG" at bounding box center [227, 278] width 18 height 8
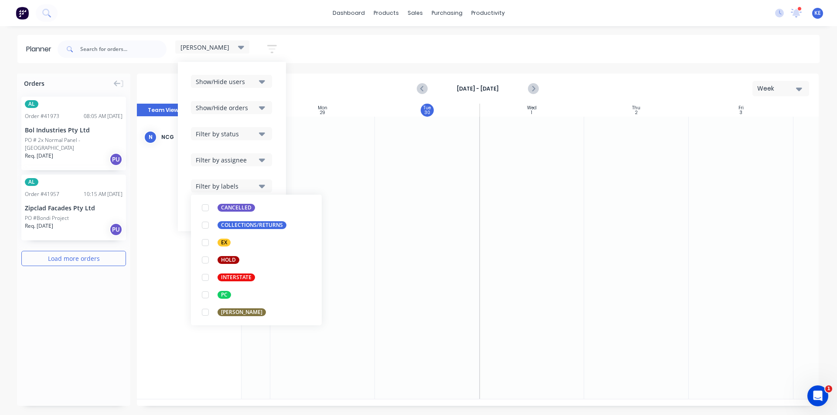
scroll to position [0, 0]
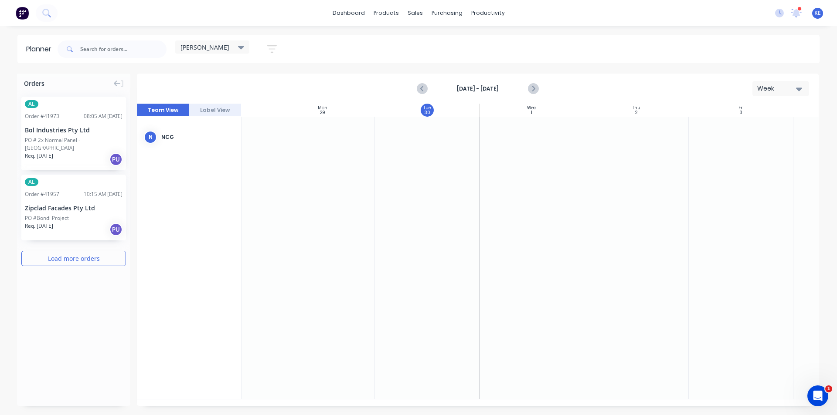
click at [631, 282] on div at bounding box center [636, 258] width 105 height 282
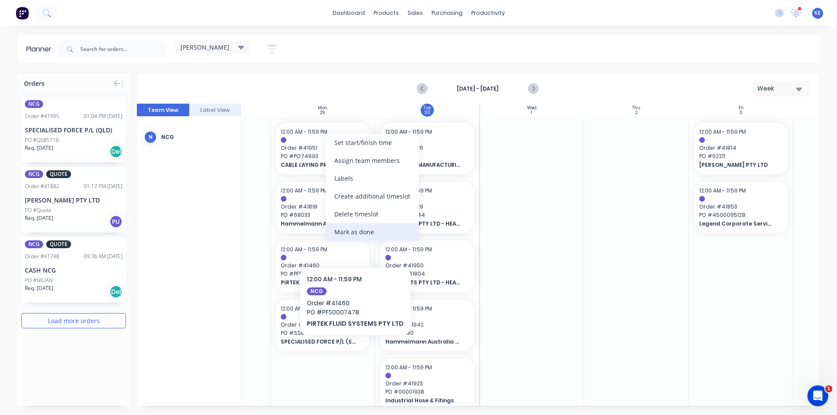
click at [356, 229] on div "Mark as done" at bounding box center [372, 232] width 93 height 18
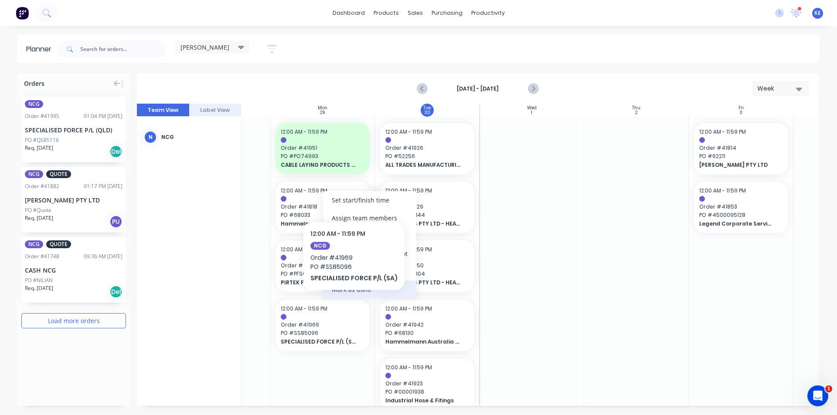
click at [350, 296] on div "Mark as done" at bounding box center [369, 290] width 93 height 18
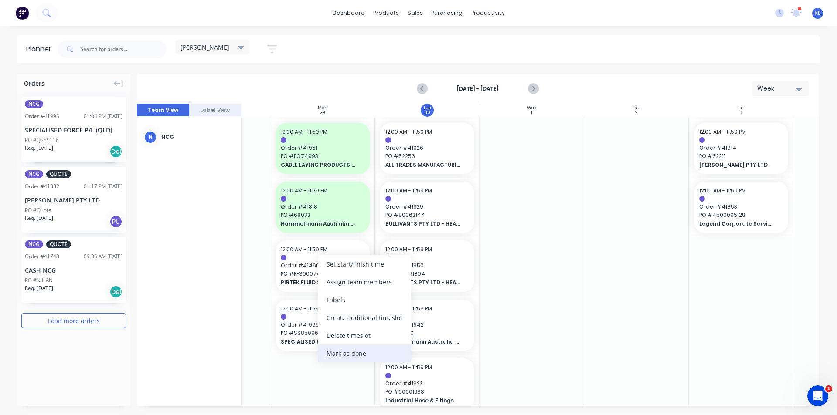
click at [360, 357] on div "Mark as done" at bounding box center [364, 354] width 93 height 18
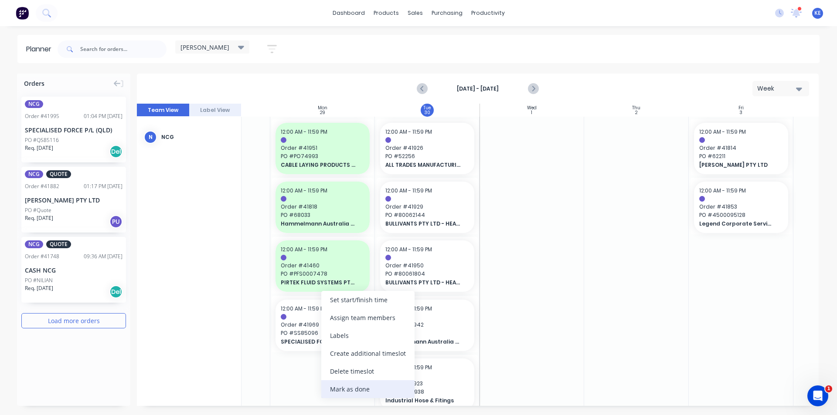
click at [361, 391] on div "Mark as done" at bounding box center [367, 390] width 93 height 18
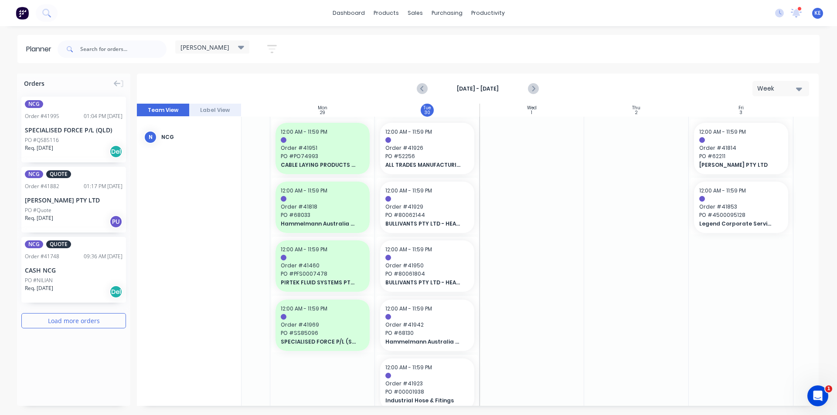
click at [616, 296] on div at bounding box center [636, 297] width 105 height 360
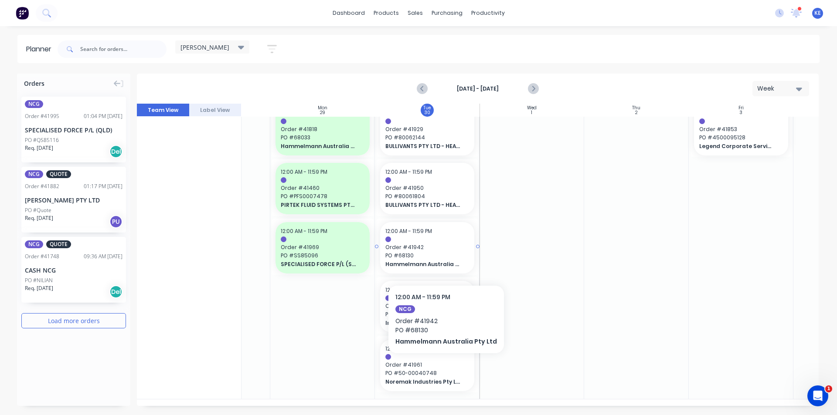
scroll to position [0, 76]
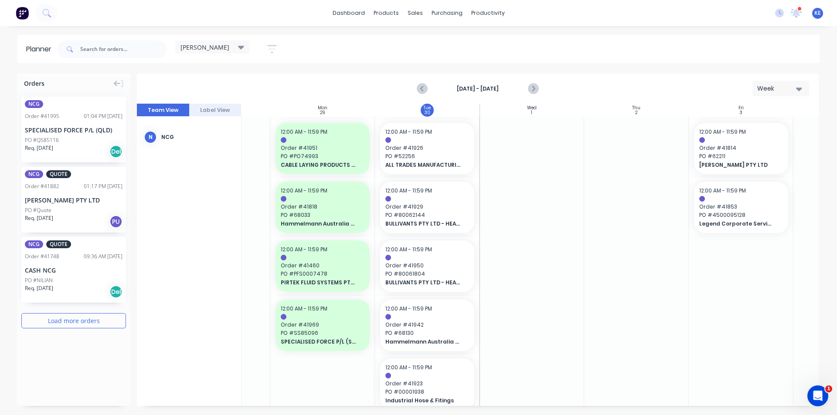
click at [566, 218] on div at bounding box center [531, 297] width 105 height 360
drag, startPoint x: 74, startPoint y: 136, endPoint x: 668, endPoint y: 146, distance: 593.8
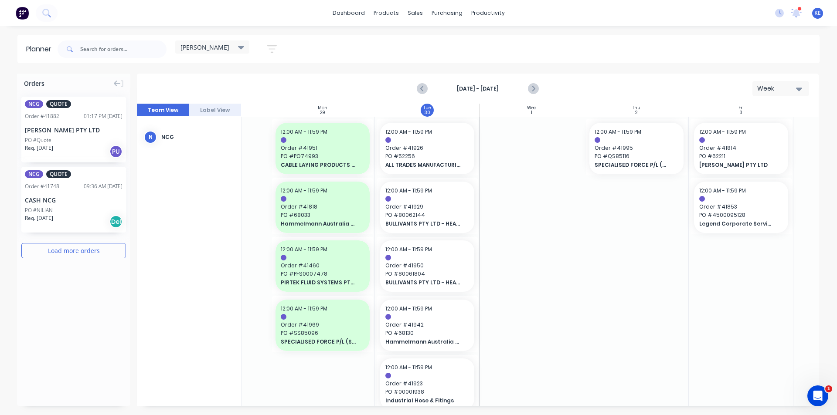
click at [553, 200] on div at bounding box center [531, 297] width 105 height 360
click at [530, 178] on div at bounding box center [531, 297] width 105 height 360
click at [572, 304] on div at bounding box center [531, 297] width 105 height 360
click at [618, 363] on div at bounding box center [636, 297] width 105 height 360
click at [535, 85] on icon "Next page" at bounding box center [532, 89] width 10 height 10
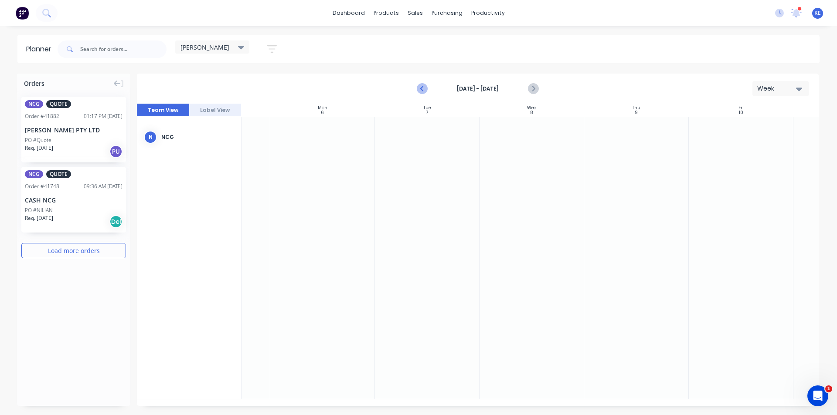
click at [422, 92] on icon "Previous page" at bounding box center [422, 89] width 10 height 10
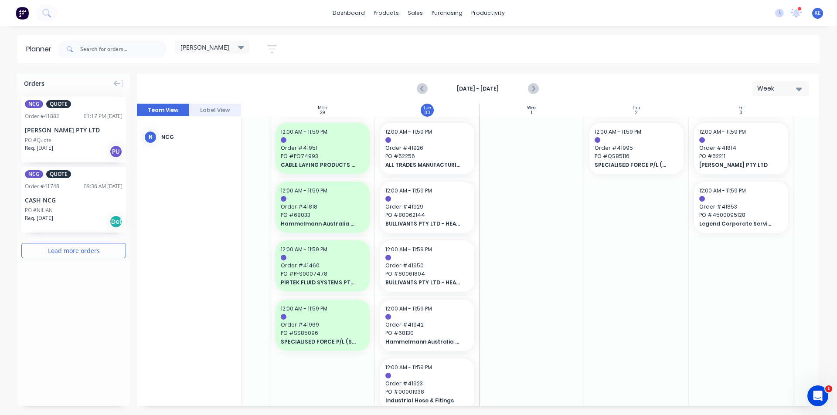
click at [535, 282] on div at bounding box center [531, 297] width 105 height 360
click at [540, 93] on button "Next page" at bounding box center [532, 88] width 17 height 17
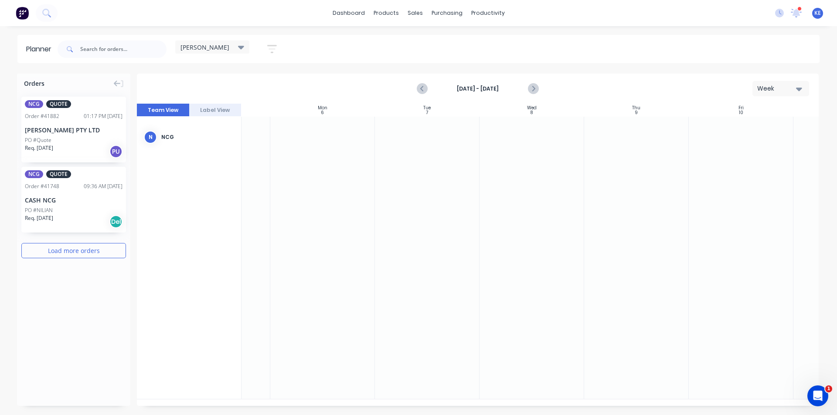
click at [771, 134] on div at bounding box center [741, 258] width 105 height 282
click at [433, 83] on div "Oct 5th - Oct 11th" at bounding box center [478, 88] width 120 height 15
click at [423, 90] on icon "Previous page" at bounding box center [423, 88] width 4 height 7
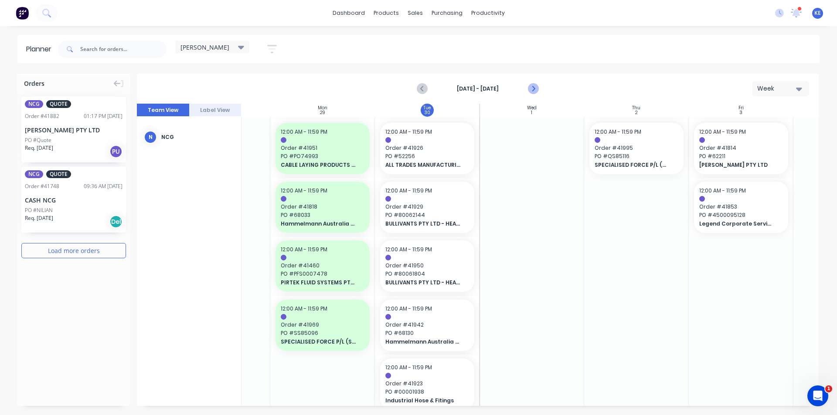
click at [534, 90] on icon "Next page" at bounding box center [532, 89] width 10 height 10
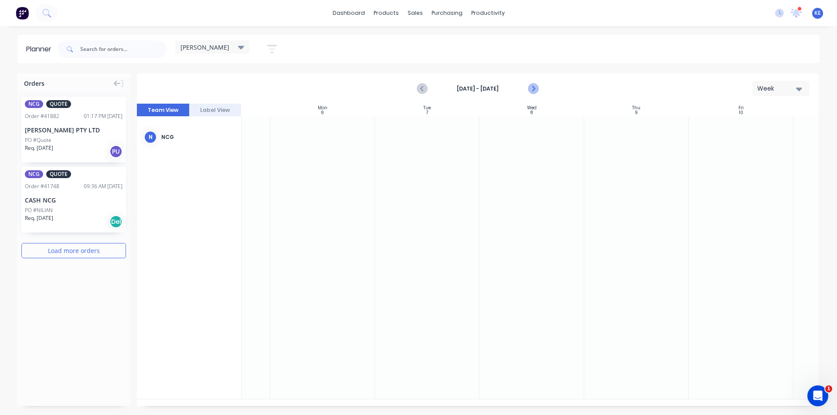
click at [535, 88] on icon "Next page" at bounding box center [532, 89] width 10 height 10
click at [418, 86] on icon "Previous page" at bounding box center [422, 89] width 10 height 10
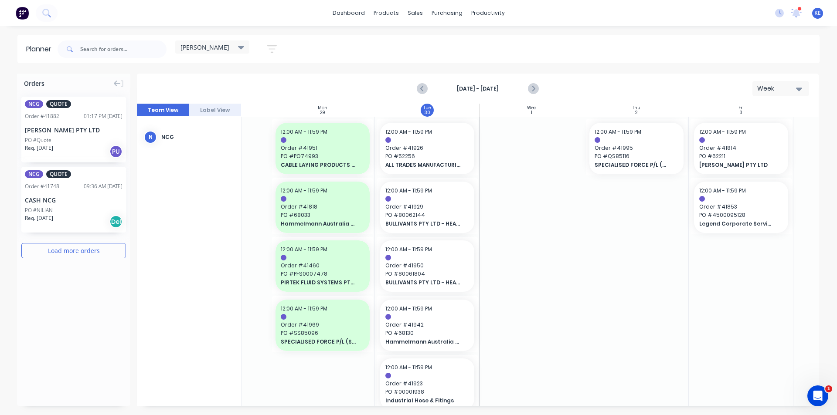
click at [653, 280] on div at bounding box center [636, 297] width 105 height 360
click at [516, 73] on div "Delivery Scheduling" at bounding box center [517, 77] width 54 height 8
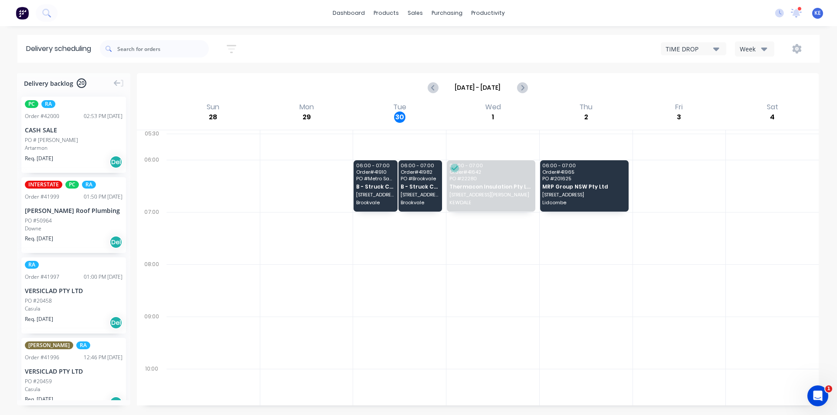
click at [491, 91] on input "Sep 28 - Oct 4" at bounding box center [478, 87] width 78 height 13
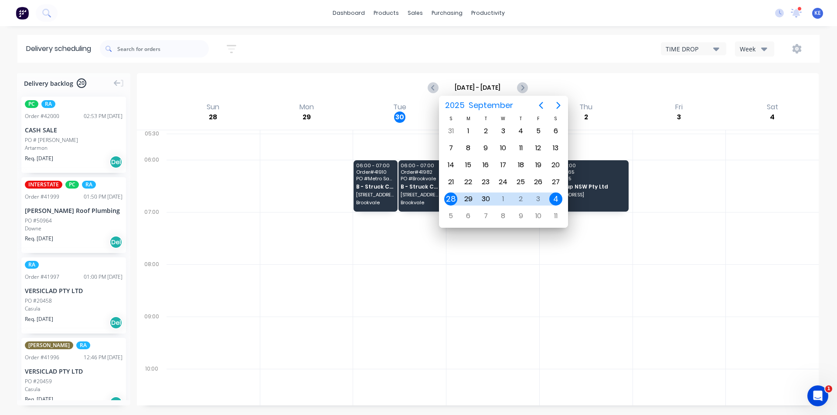
click at [748, 45] on div "Week" at bounding box center [752, 48] width 25 height 9
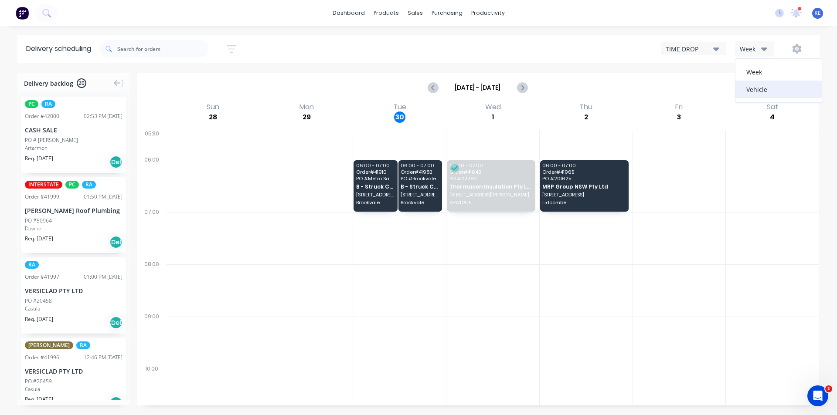
click at [748, 93] on div "Vehicle" at bounding box center [778, 89] width 86 height 17
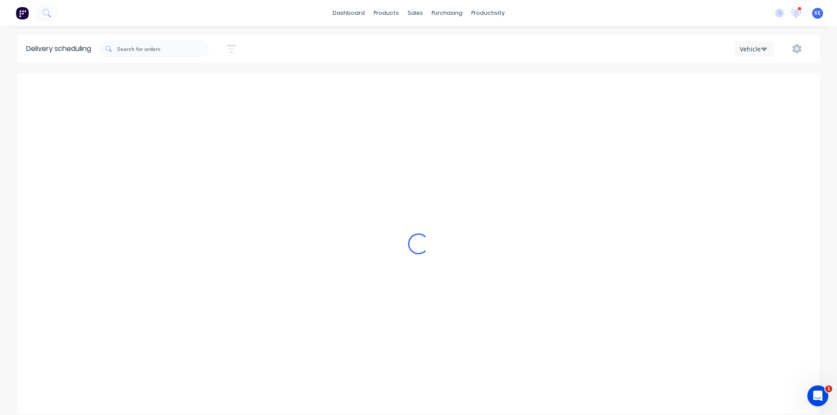
scroll to position [0, 0]
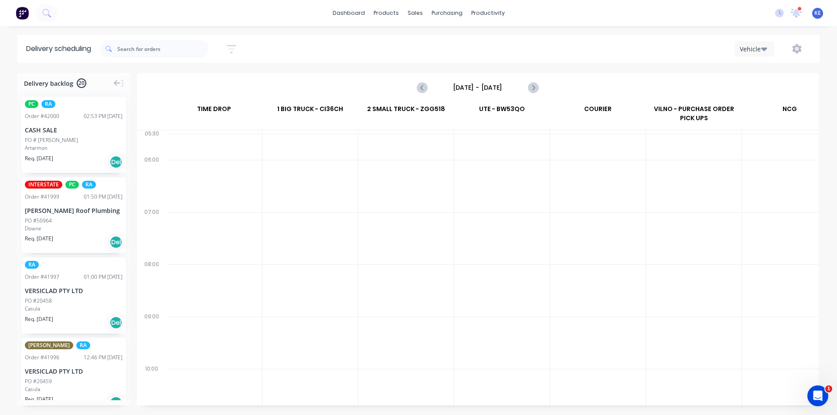
click at [503, 88] on input "Sunday - 28/09/25" at bounding box center [478, 87] width 86 height 13
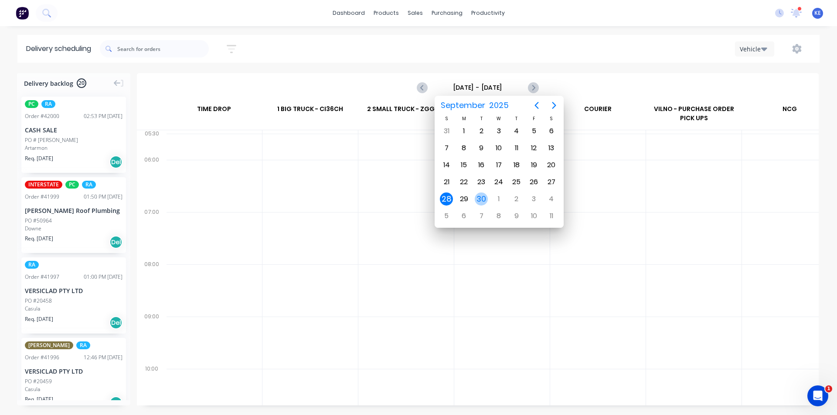
click at [477, 196] on div "30" at bounding box center [481, 199] width 13 height 13
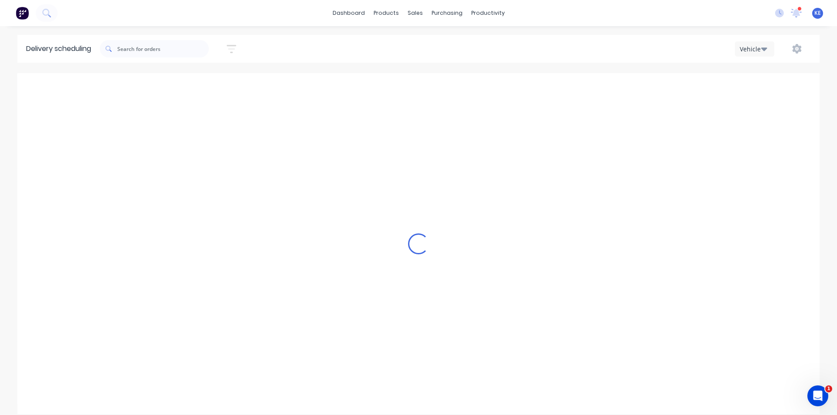
type input "Tuesday - 30/09/25"
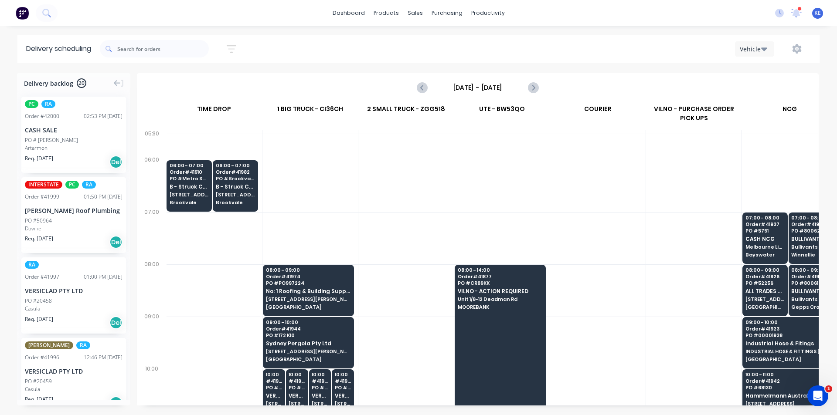
click at [577, 210] on div at bounding box center [597, 186] width 95 height 52
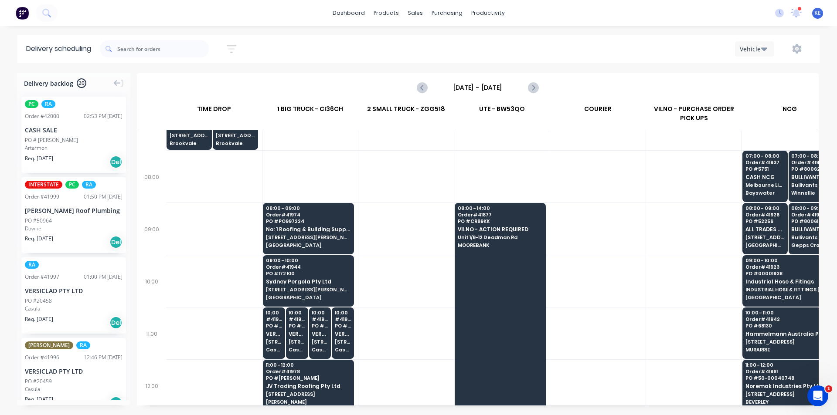
scroll to position [87, 0]
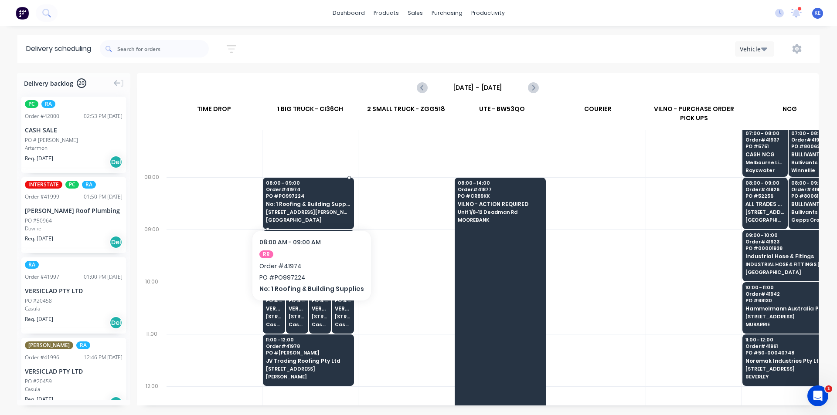
click at [287, 222] on span "Leppington" at bounding box center [308, 220] width 85 height 5
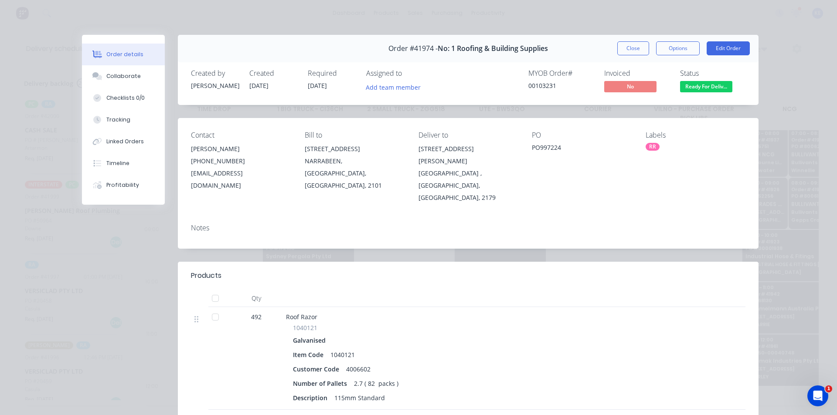
click at [630, 39] on div "Order #41974 - No: 1 Roofing & Building Supplies Close Options Edit Order" at bounding box center [468, 48] width 581 height 27
click at [630, 42] on button "Close" at bounding box center [633, 48] width 32 height 14
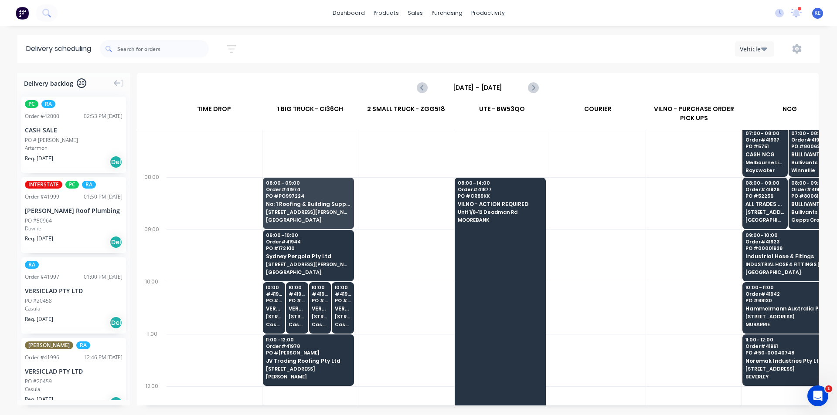
click at [403, 281] on div at bounding box center [405, 256] width 95 height 52
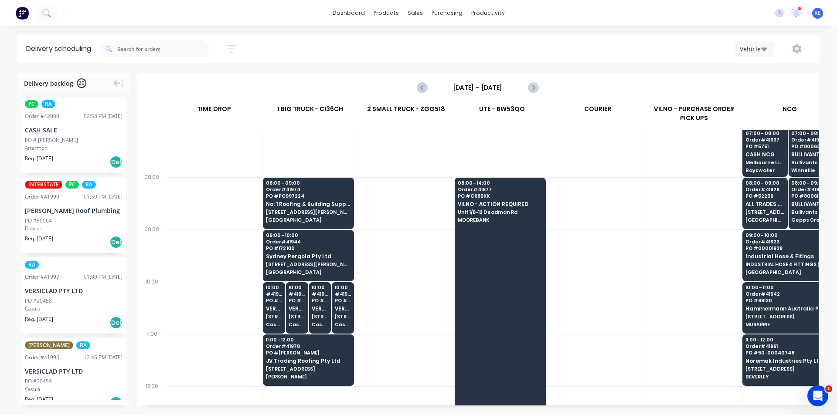
drag, startPoint x: 601, startPoint y: 248, endPoint x: 586, endPoint y: 256, distance: 17.0
click at [601, 248] on div at bounding box center [597, 256] width 95 height 52
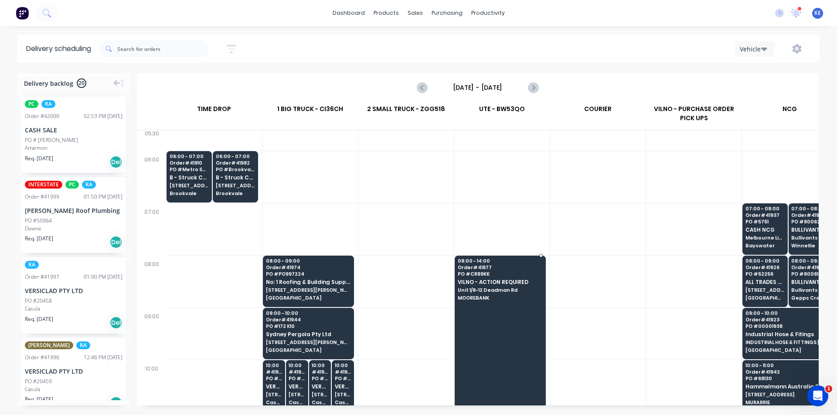
scroll to position [0, 0]
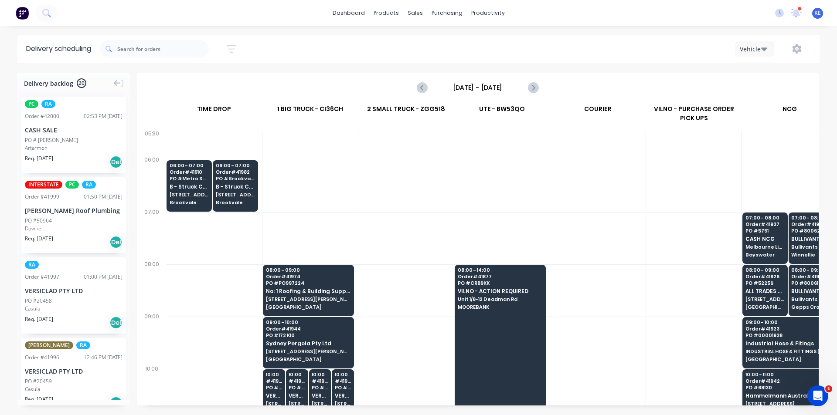
click at [689, 226] on div at bounding box center [693, 238] width 95 height 52
click at [647, 246] on div at bounding box center [693, 238] width 95 height 52
click at [580, 273] on div at bounding box center [597, 291] width 95 height 52
click at [577, 268] on div at bounding box center [597, 291] width 95 height 52
click at [581, 235] on div at bounding box center [597, 238] width 95 height 52
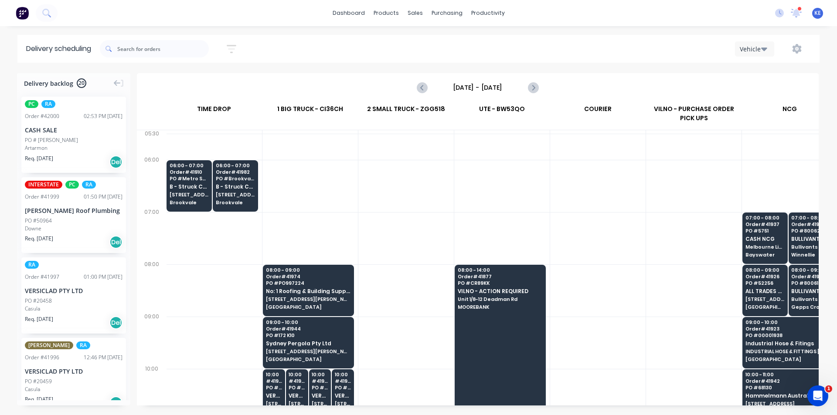
drag, startPoint x: 643, startPoint y: 232, endPoint x: 639, endPoint y: 235, distance: 5.3
click at [643, 234] on div at bounding box center [597, 238] width 95 height 52
